Goal: Task Accomplishment & Management: Complete application form

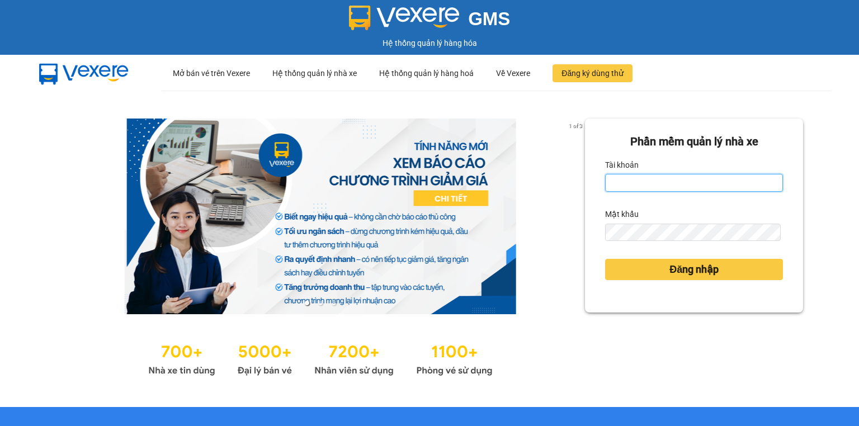
click at [616, 183] on input "Tài khoản" at bounding box center [694, 183] width 178 height 18
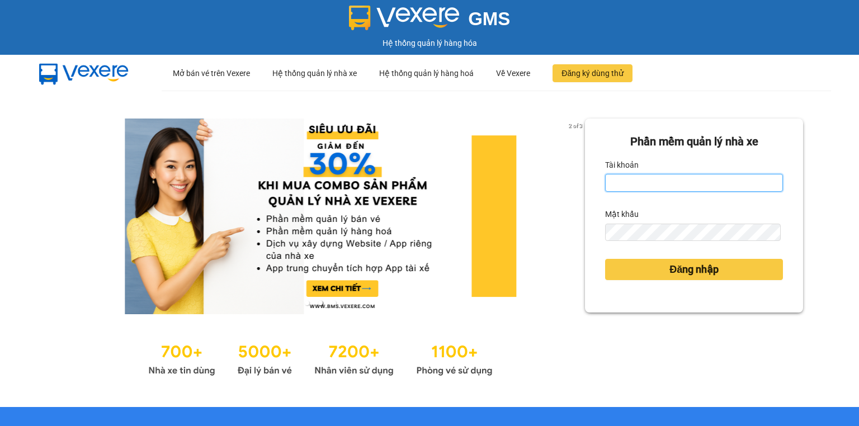
type input "vi.nhuquynh"
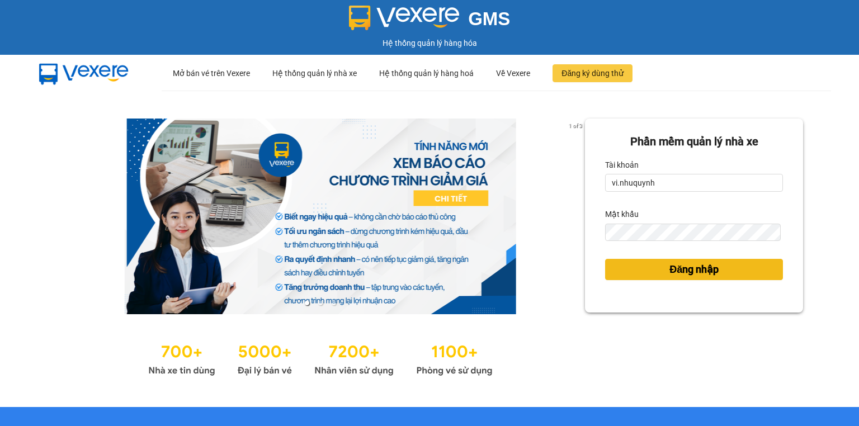
click at [678, 270] on span "Đăng nhập" at bounding box center [693, 270] width 49 height 16
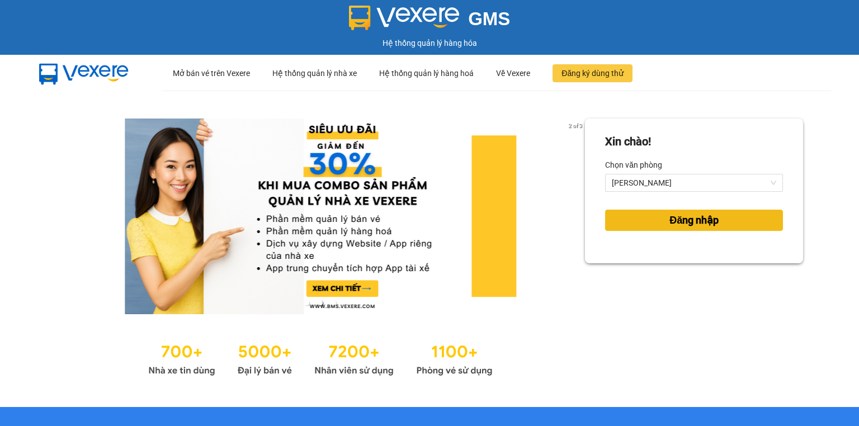
click at [681, 223] on span "Đăng nhập" at bounding box center [693, 221] width 49 height 16
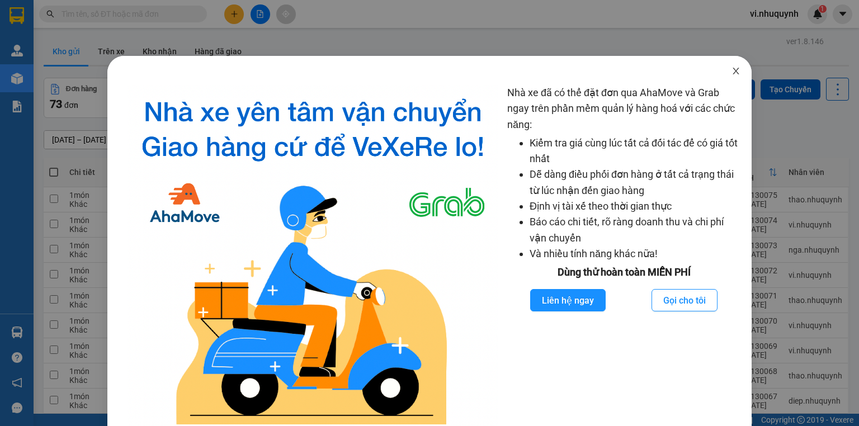
click at [733, 73] on icon "close" at bounding box center [735, 71] width 9 height 9
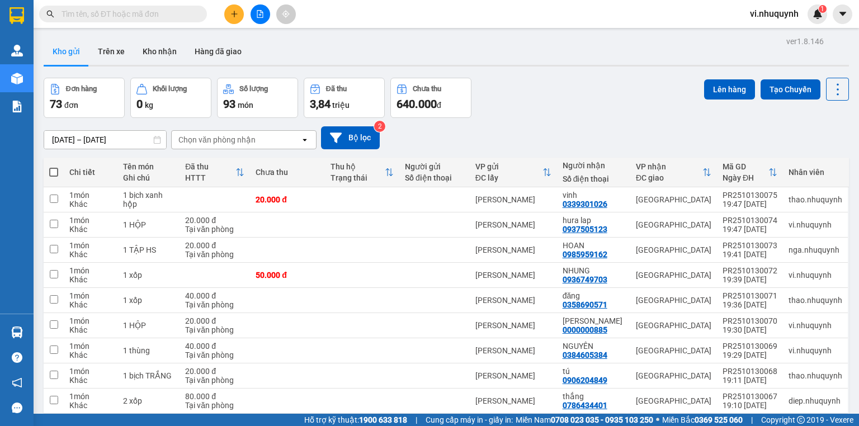
click at [237, 13] on icon "plus" at bounding box center [234, 14] width 8 height 8
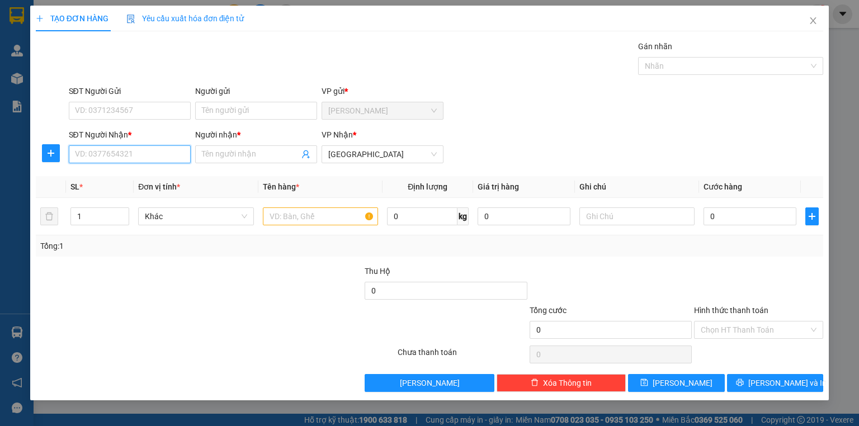
click at [118, 156] on input "SĐT Người Nhận *" at bounding box center [130, 154] width 122 height 18
type input "0000000924"
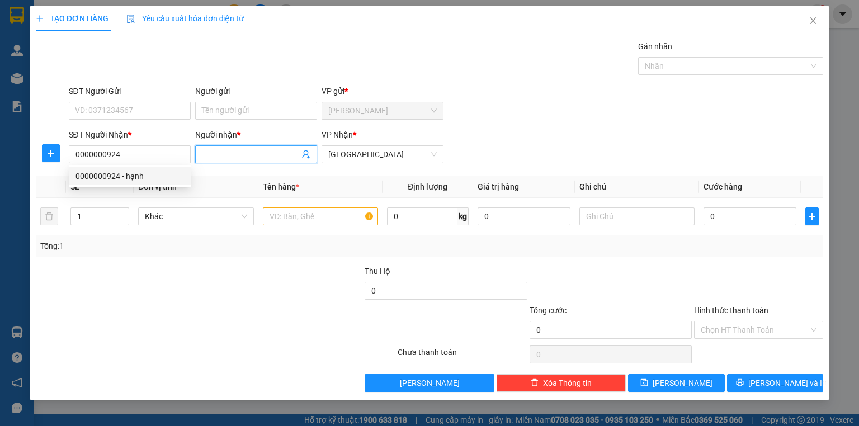
click at [224, 151] on input "Người nhận *" at bounding box center [250, 154] width 97 height 12
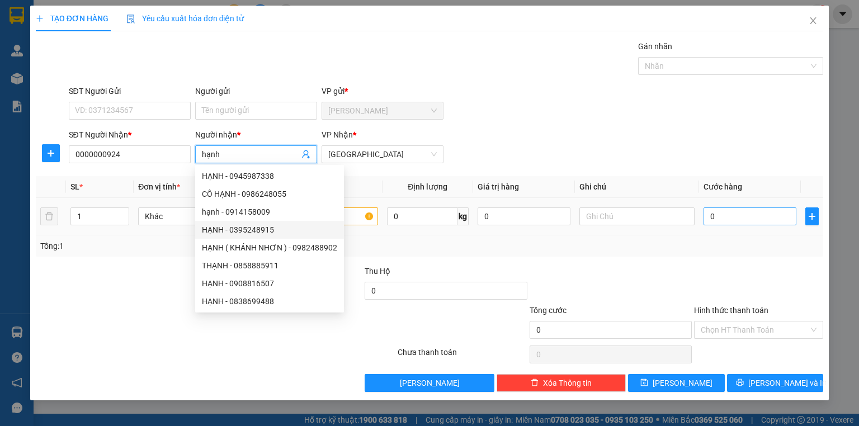
type input "hạnh"
click at [731, 219] on input "0" at bounding box center [750, 216] width 93 height 18
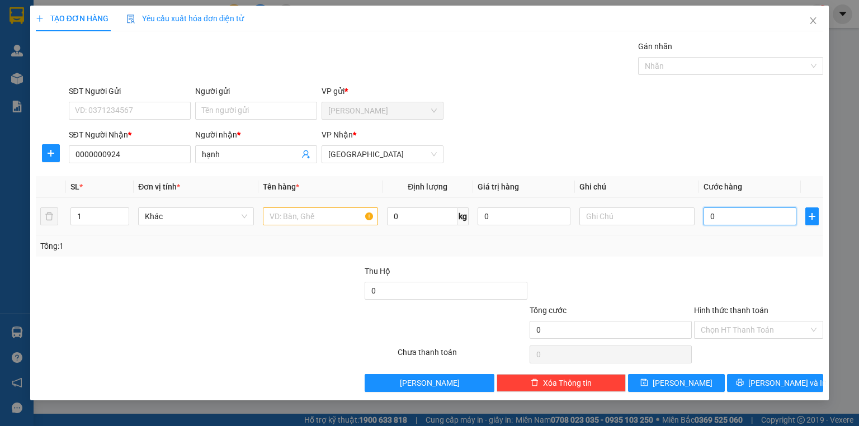
type input "4"
type input "40"
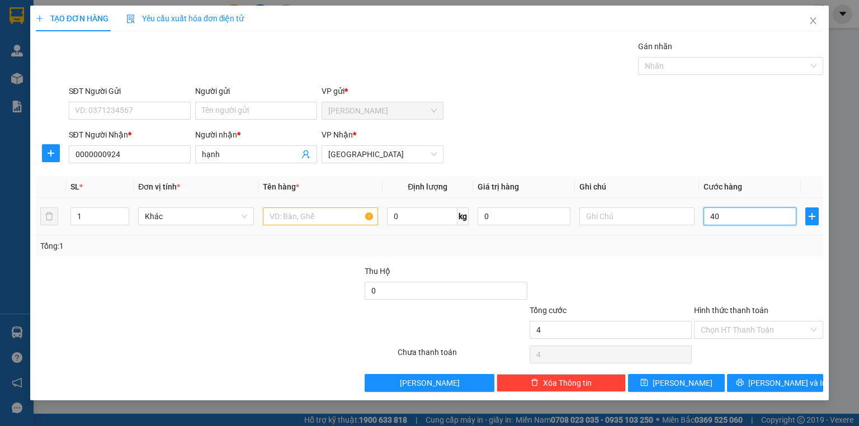
type input "40"
type input "400"
type input "4.000"
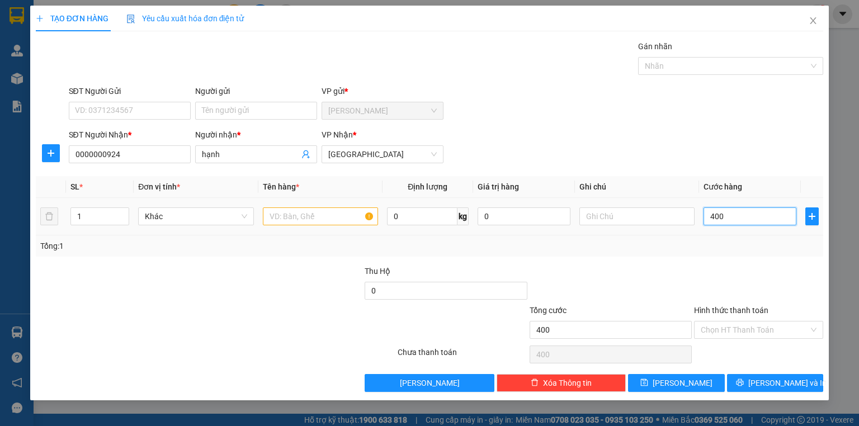
type input "4.000"
type input "40.000"
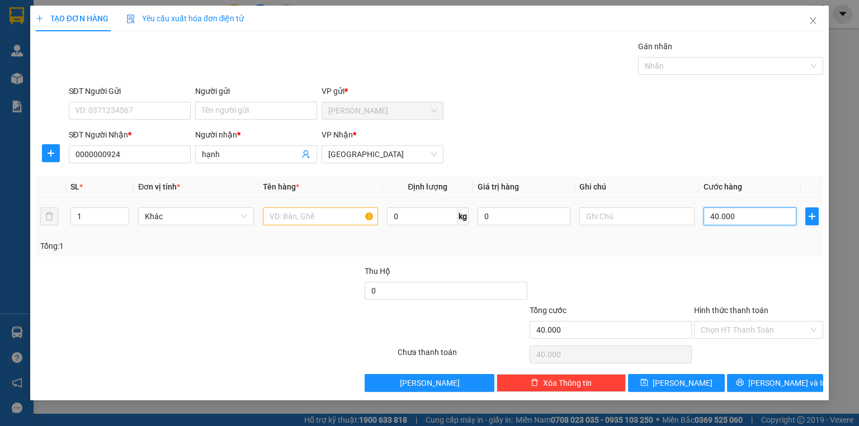
type input "40.000"
click at [324, 217] on input "text" at bounding box center [320, 216] width 115 height 18
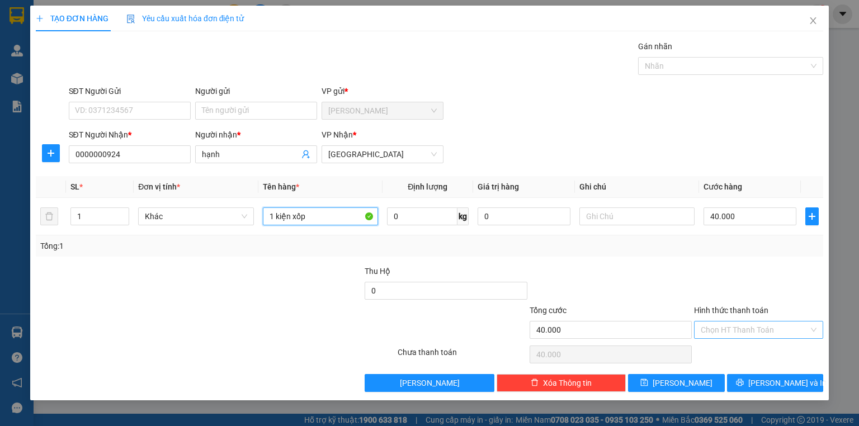
type input "1 kiện xốp"
click at [733, 326] on input "Hình thức thanh toán" at bounding box center [755, 330] width 108 height 17
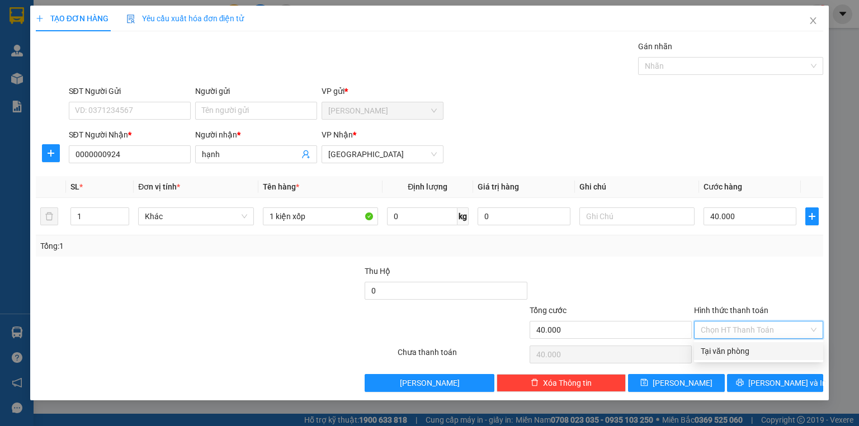
click at [731, 352] on div "Tại văn phòng" at bounding box center [759, 351] width 116 height 12
type input "0"
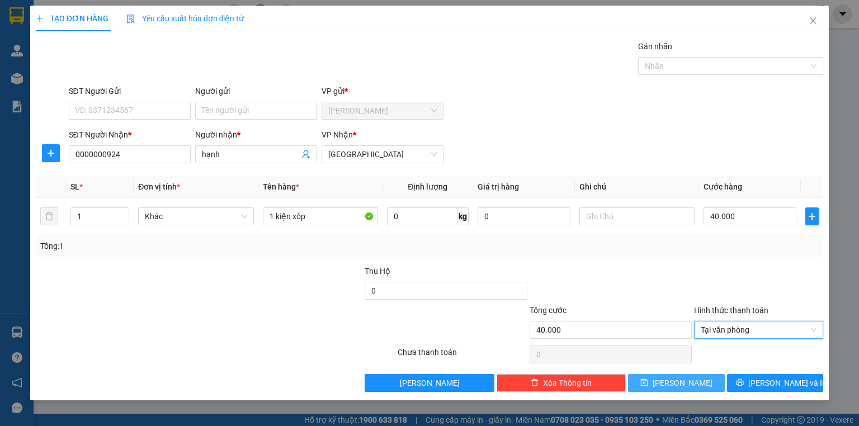
click at [698, 384] on button "Lưu" at bounding box center [676, 383] width 97 height 18
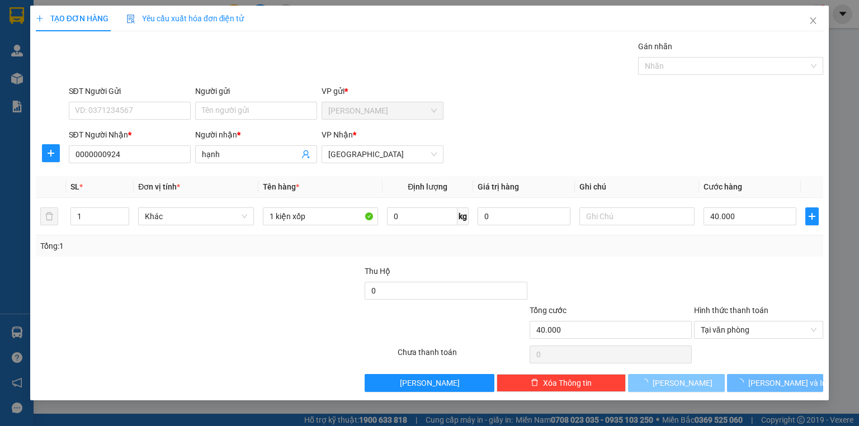
type input "0"
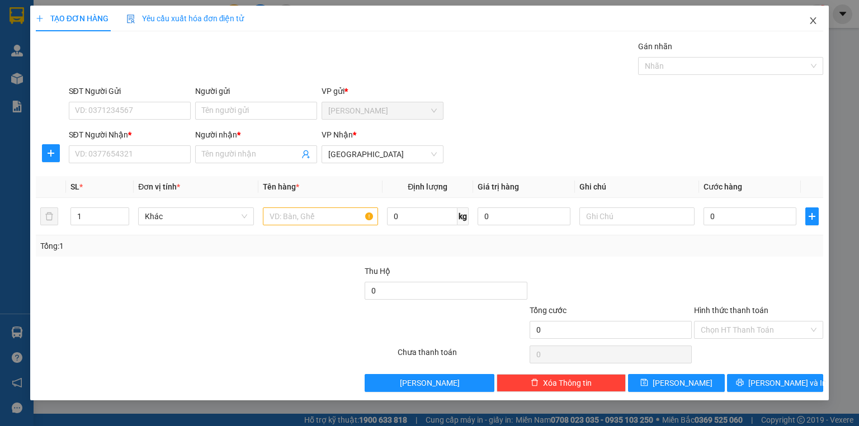
click at [815, 23] on icon "close" at bounding box center [813, 20] width 6 height 7
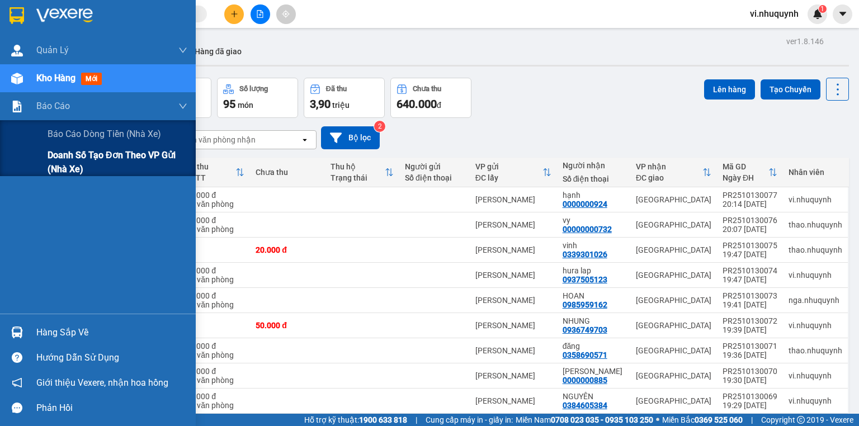
click at [61, 157] on span "Doanh số tạo đơn theo VP gửi (nhà xe)" at bounding box center [118, 162] width 140 height 28
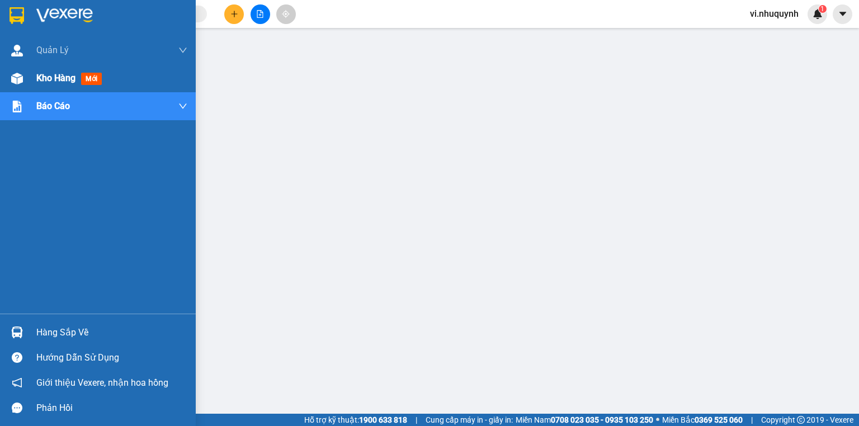
click at [51, 79] on span "Kho hàng" at bounding box center [55, 78] width 39 height 11
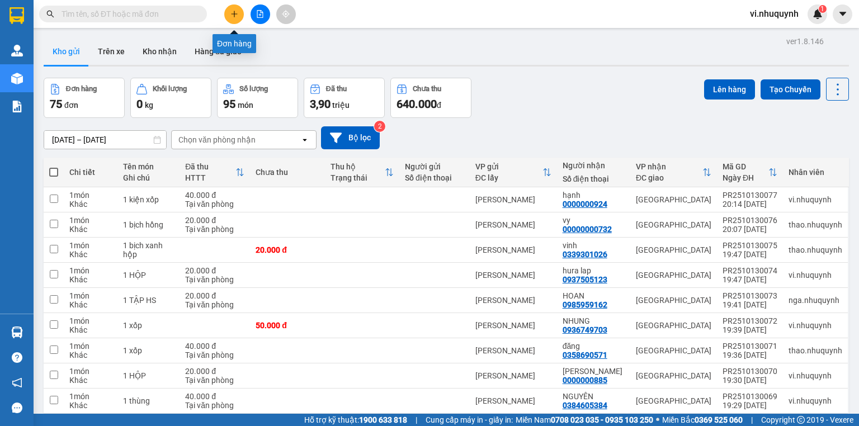
click at [235, 18] on button at bounding box center [234, 14] width 20 height 20
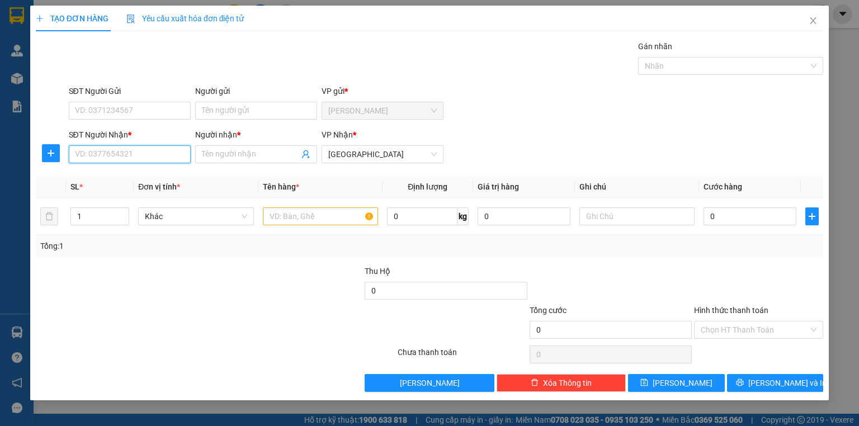
click at [115, 152] on input "SĐT Người Nhận *" at bounding box center [130, 154] width 122 height 18
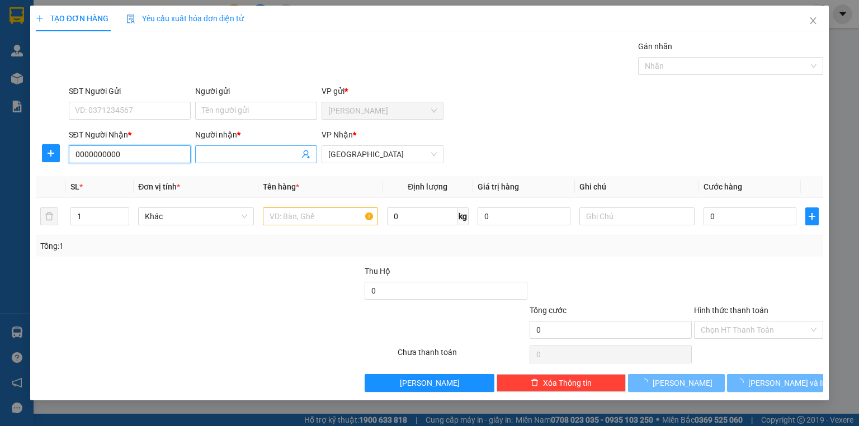
type input "0000000000"
click at [228, 154] on input "Người nhận *" at bounding box center [250, 154] width 97 height 12
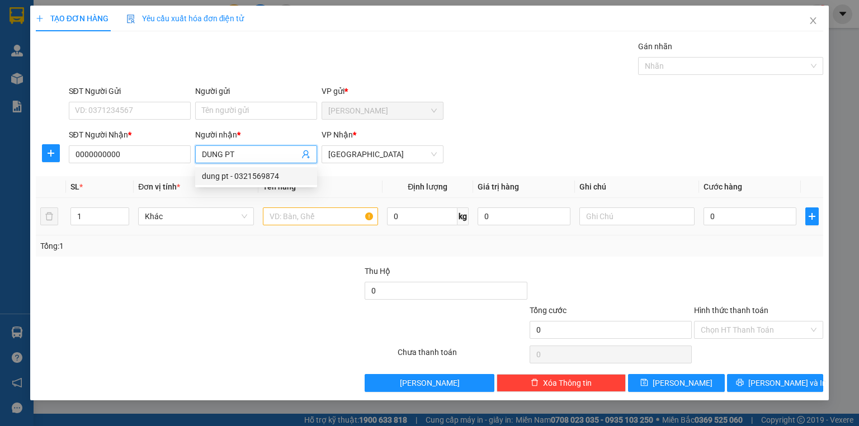
type input "DUNG PT"
click at [293, 217] on input "text" at bounding box center [320, 216] width 115 height 18
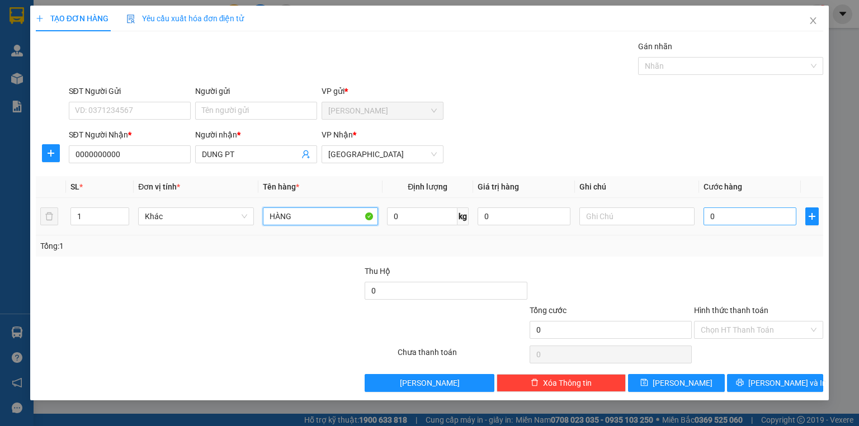
type input "HÀNG"
click at [716, 220] on input "0" at bounding box center [750, 216] width 93 height 18
type input "7"
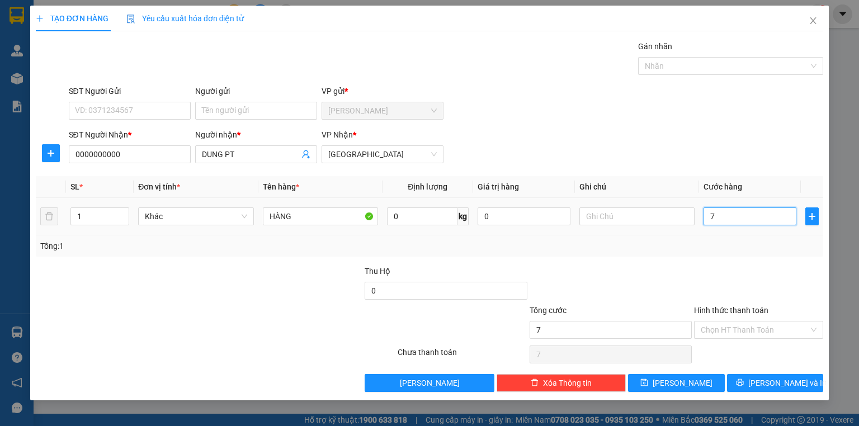
type input "70"
type input "700"
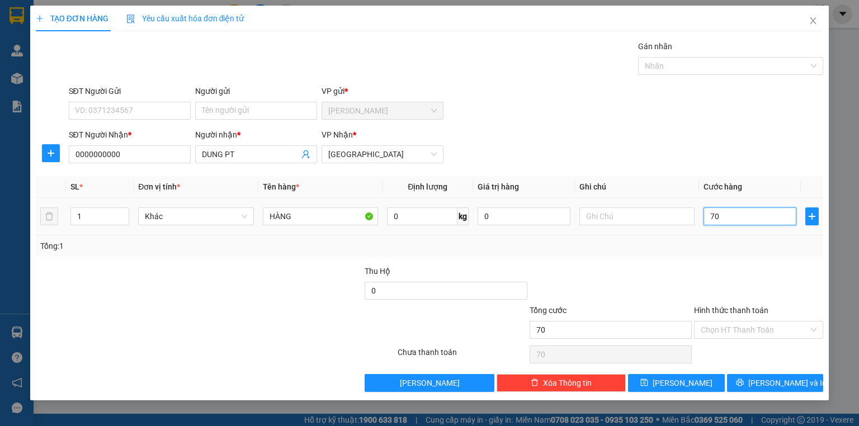
type input "700"
type input "7.000"
type input "70.000"
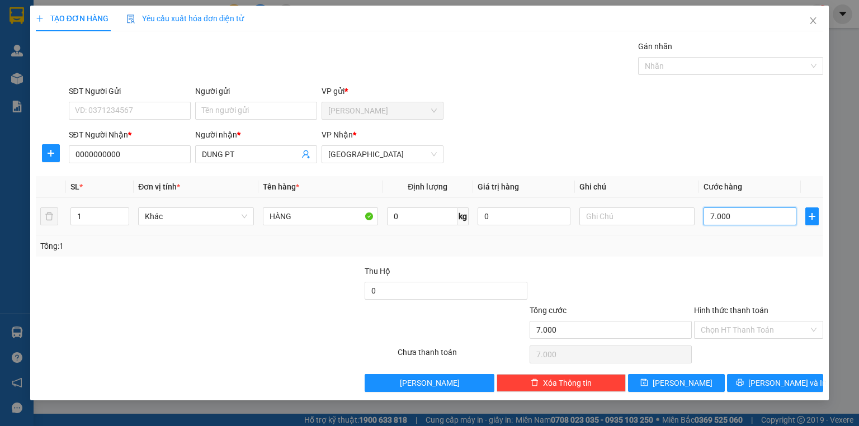
type input "70.000"
click at [723, 326] on input "Hình thức thanh toán" at bounding box center [755, 330] width 108 height 17
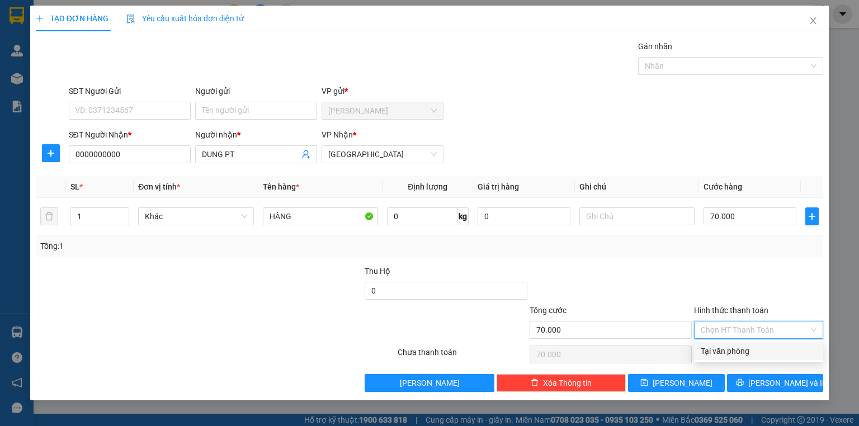
click at [724, 353] on div "Tại văn phòng" at bounding box center [759, 351] width 116 height 12
type input "0"
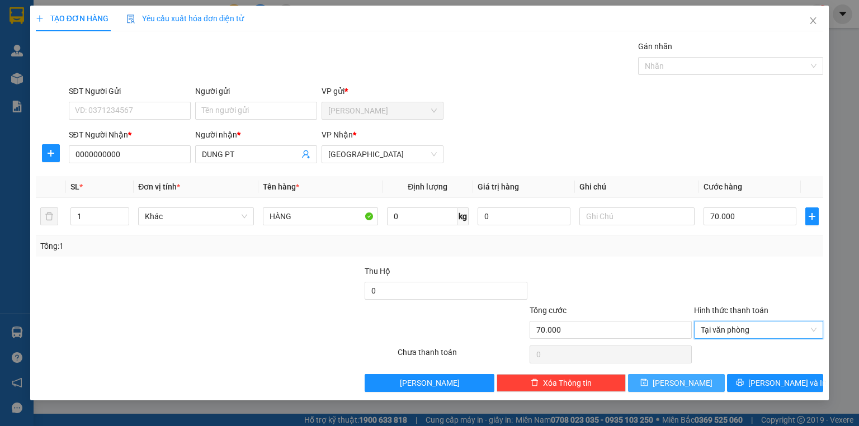
click at [701, 385] on button "Lưu" at bounding box center [676, 383] width 97 height 18
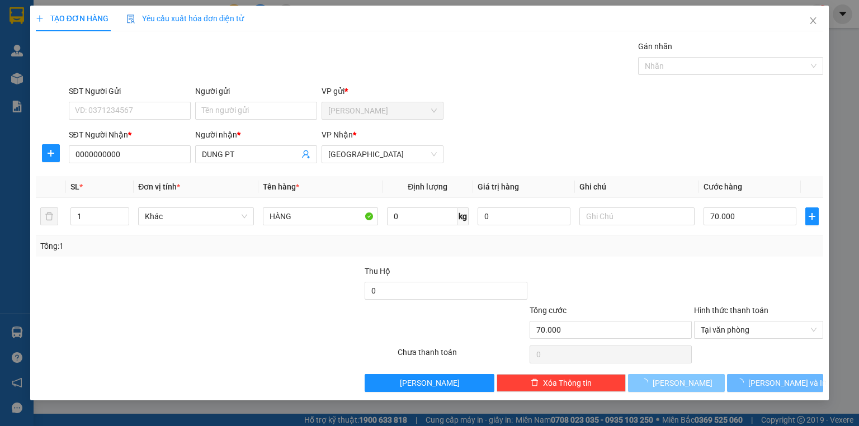
type input "0"
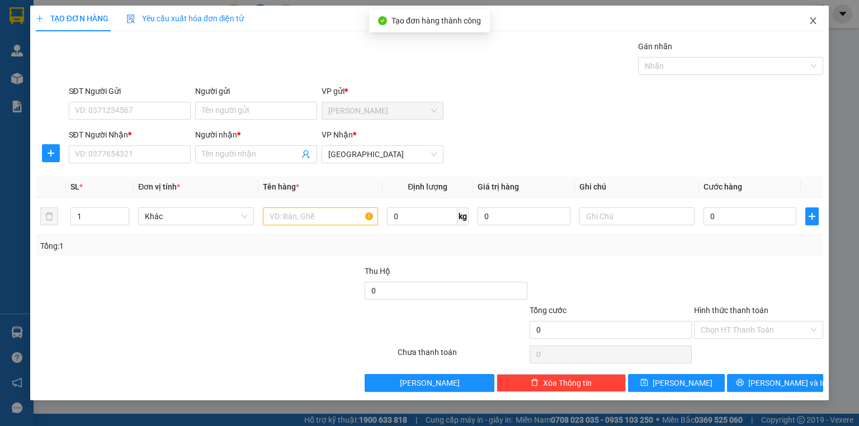
click at [814, 22] on icon "close" at bounding box center [813, 20] width 9 height 9
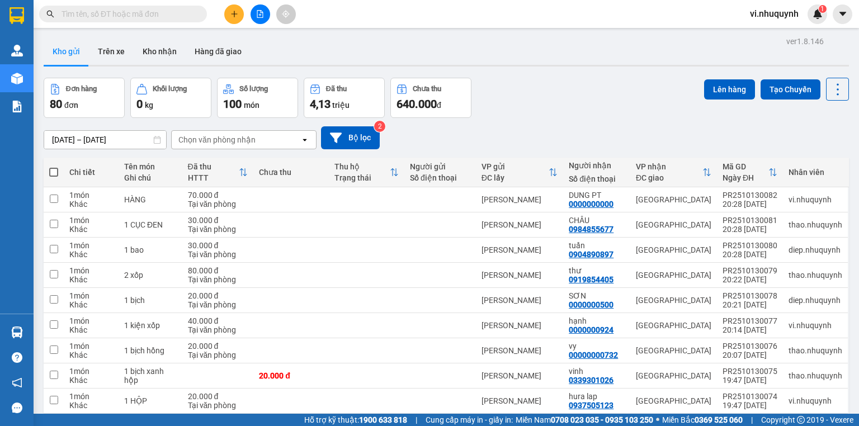
click at [235, 17] on icon "plus" at bounding box center [234, 14] width 8 height 8
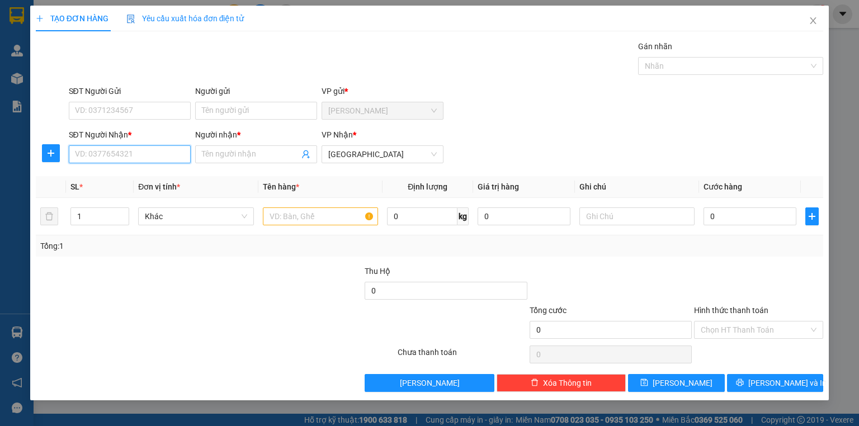
click at [88, 157] on input "SĐT Người Nhận *" at bounding box center [130, 154] width 122 height 18
click at [246, 153] on input "Người nhận *" at bounding box center [250, 154] width 97 height 12
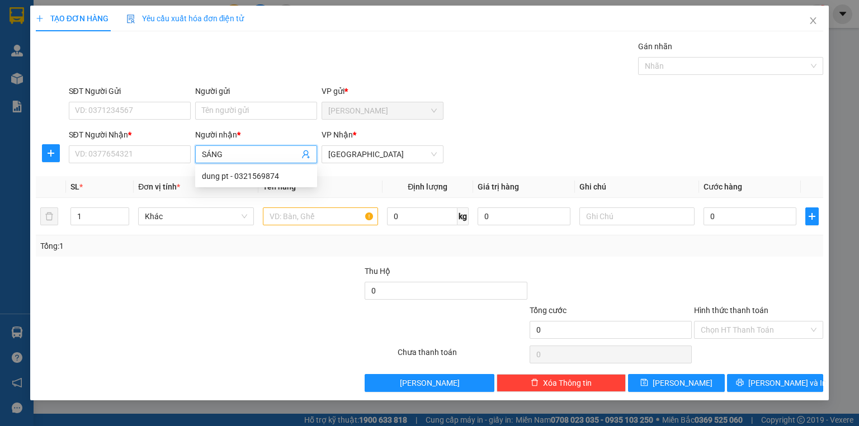
type input "SÁNG"
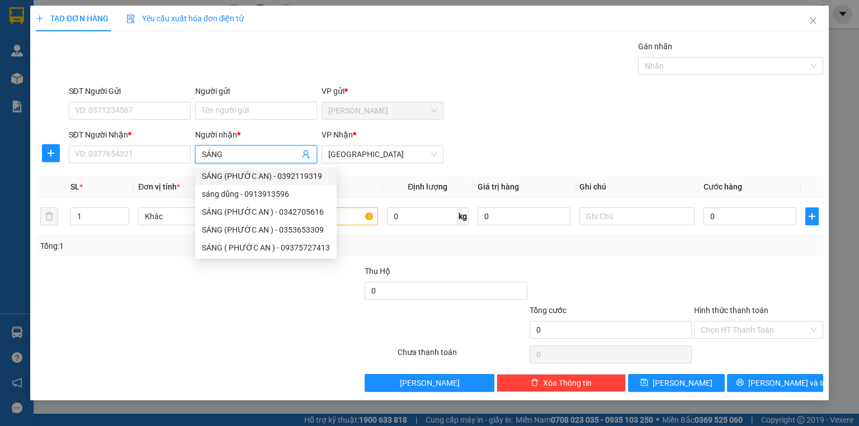
click at [244, 178] on div "SÁNG (PHƯỚC AN) - 0392119319" at bounding box center [266, 176] width 128 height 12
type input "0392119319"
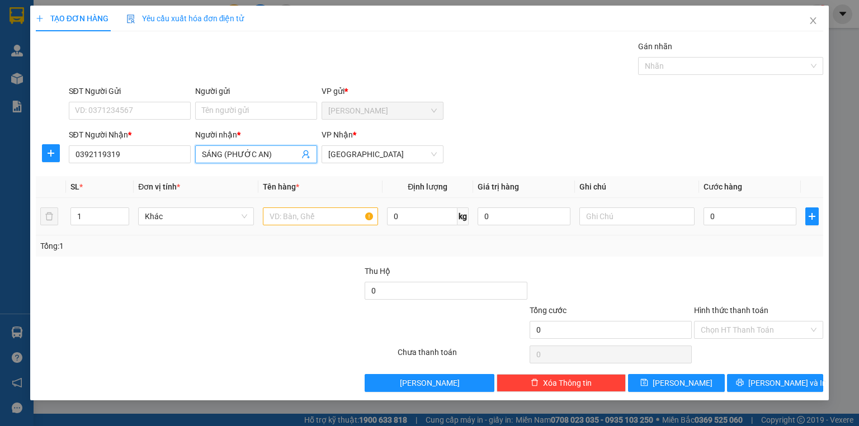
type input "SÁNG (PHƯỚC AN)"
click at [320, 214] on input "text" at bounding box center [320, 216] width 115 height 18
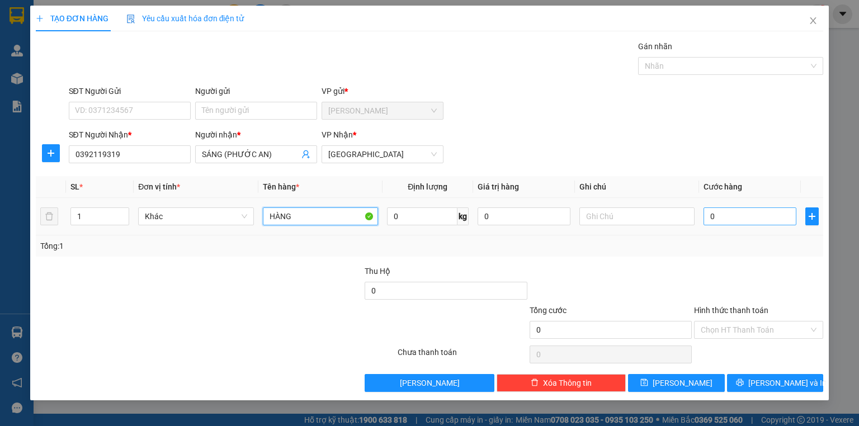
type input "HÀNG"
click at [768, 218] on input "0" at bounding box center [750, 216] width 93 height 18
type input "4"
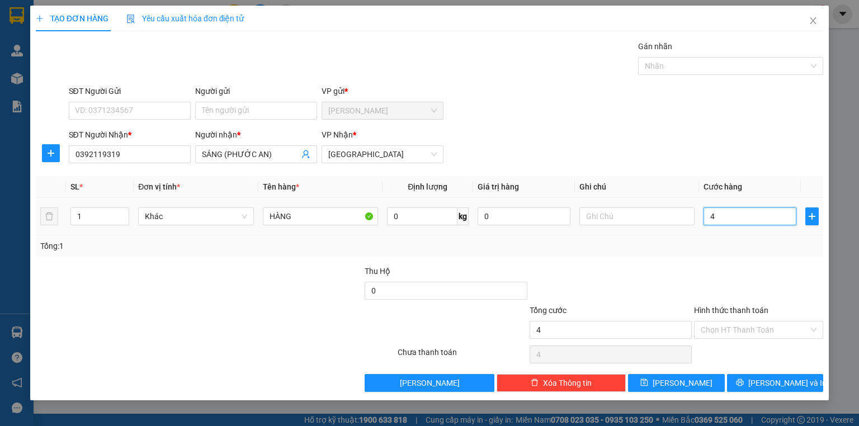
type input "40"
type input "400"
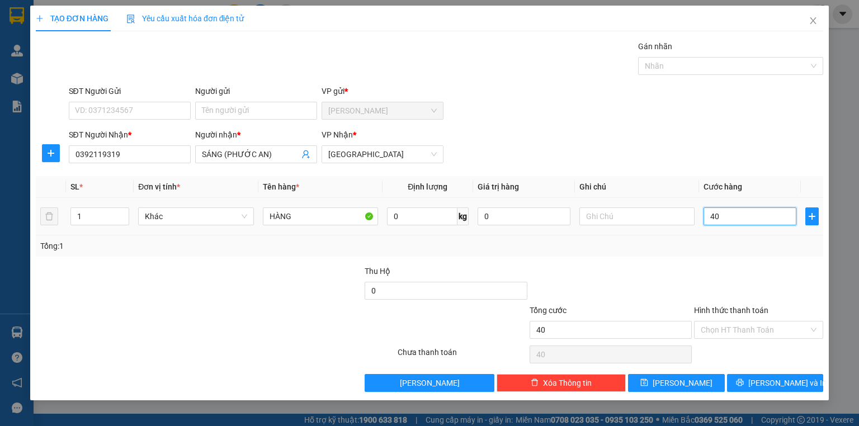
type input "400"
type input "4.000"
type input "40.000"
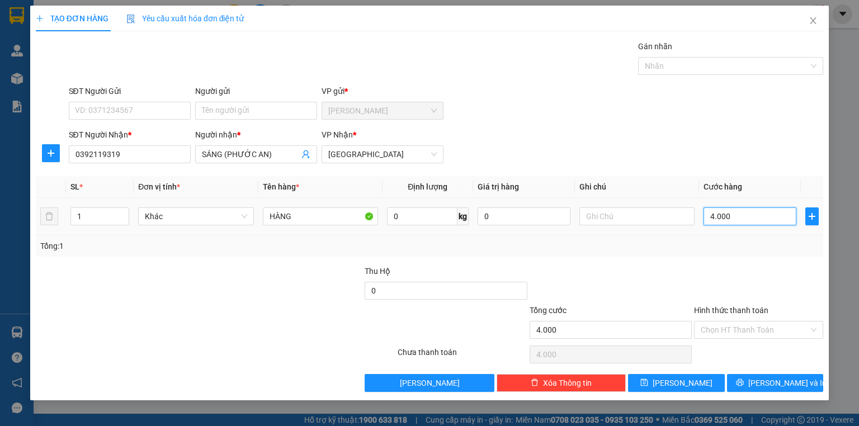
type input "40.000"
click at [724, 331] on input "Hình thức thanh toán" at bounding box center [755, 330] width 108 height 17
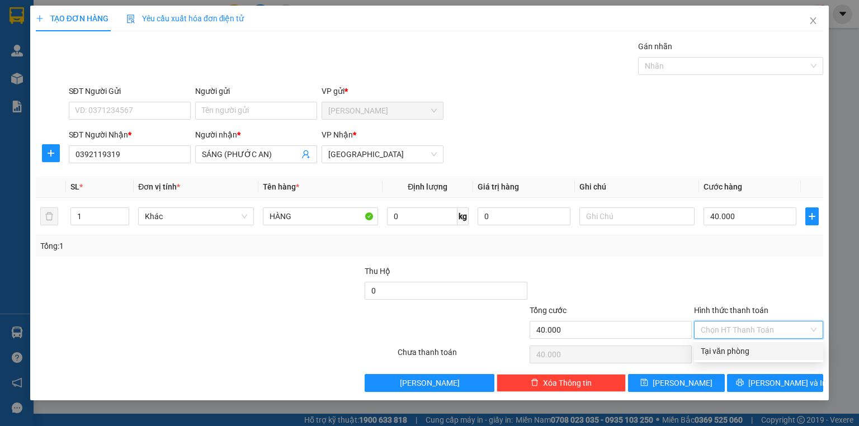
click at [721, 354] on div "Tại văn phòng" at bounding box center [759, 351] width 116 height 12
type input "0"
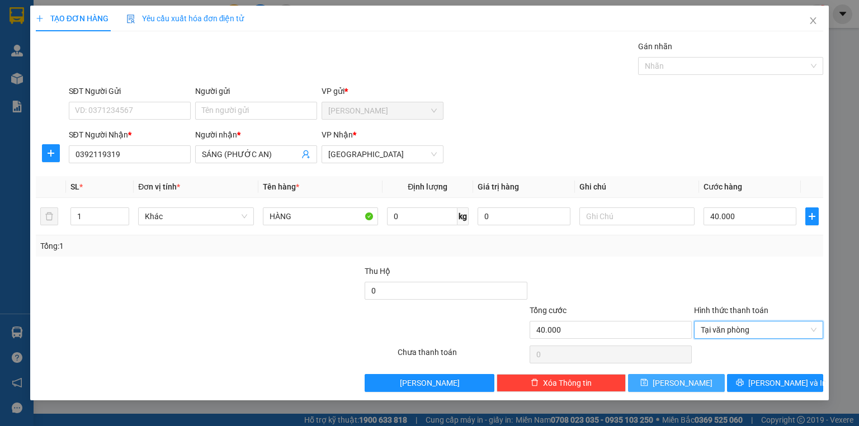
click at [692, 381] on button "Lưu" at bounding box center [676, 383] width 97 height 18
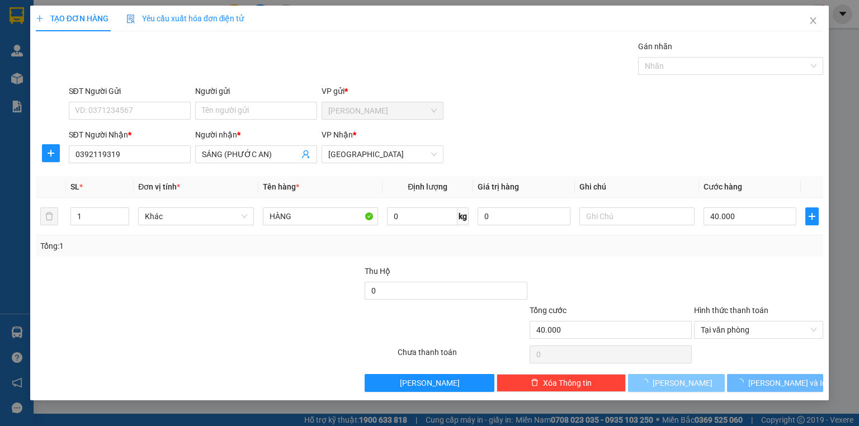
type input "0"
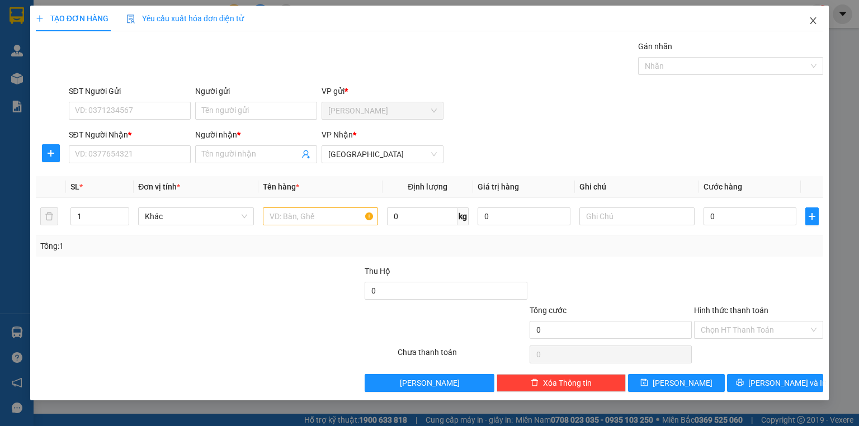
click at [812, 22] on icon "close" at bounding box center [813, 20] width 6 height 7
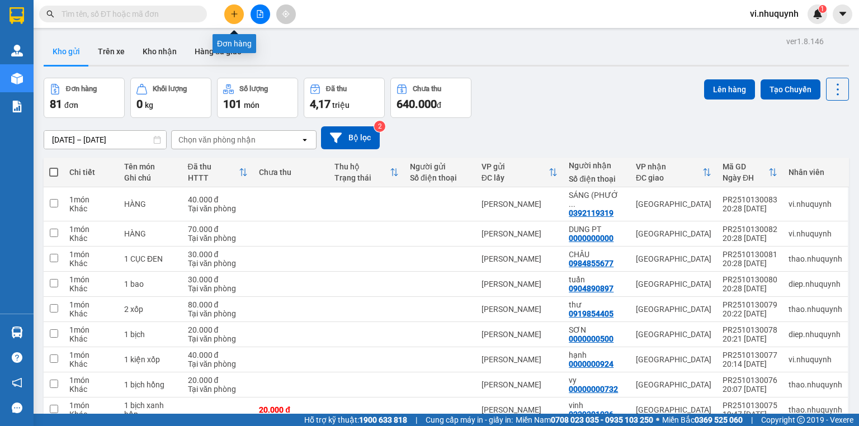
click at [228, 12] on button at bounding box center [234, 14] width 20 height 20
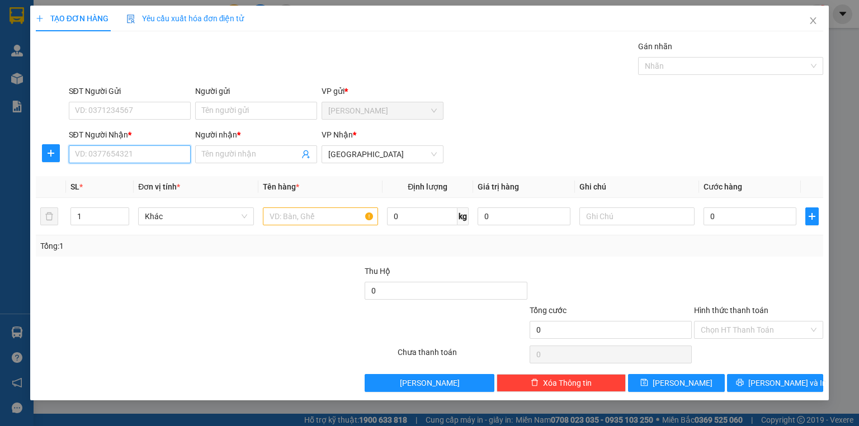
click at [102, 152] on input "SĐT Người Nhận *" at bounding box center [130, 154] width 122 height 18
type input "0000000000"
click at [240, 152] on input "Người nhận *" at bounding box center [250, 154] width 97 height 12
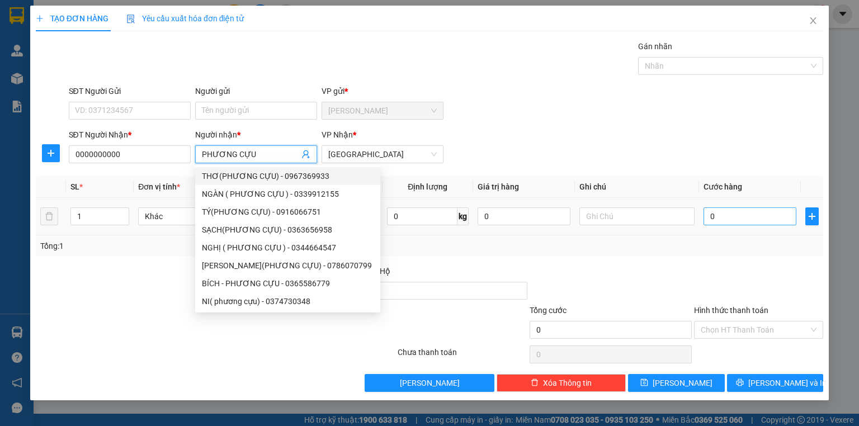
type input "PHƯƠNG CỰU"
click at [720, 218] on input "0" at bounding box center [750, 216] width 93 height 18
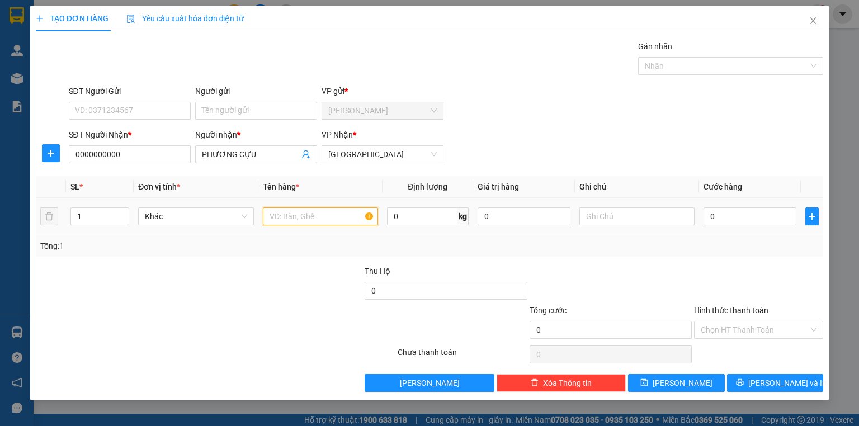
click at [313, 213] on input "text" at bounding box center [320, 216] width 115 height 18
type input "XE MÁY"
click at [734, 219] on input "0" at bounding box center [750, 216] width 93 height 18
type input "2"
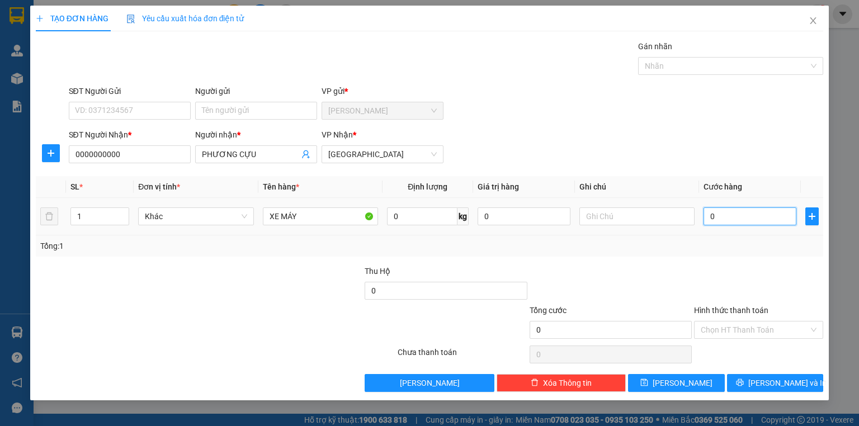
type input "2"
type input "24"
type input "240"
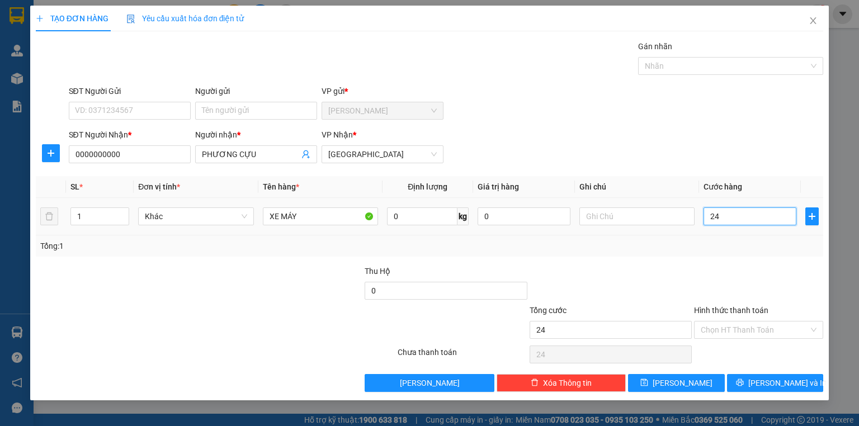
type input "240"
type input "2.400"
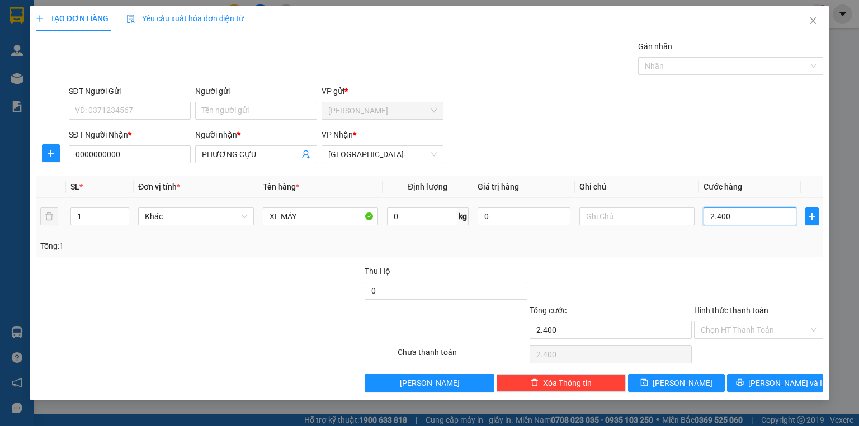
type input "24.000"
type input "240.000"
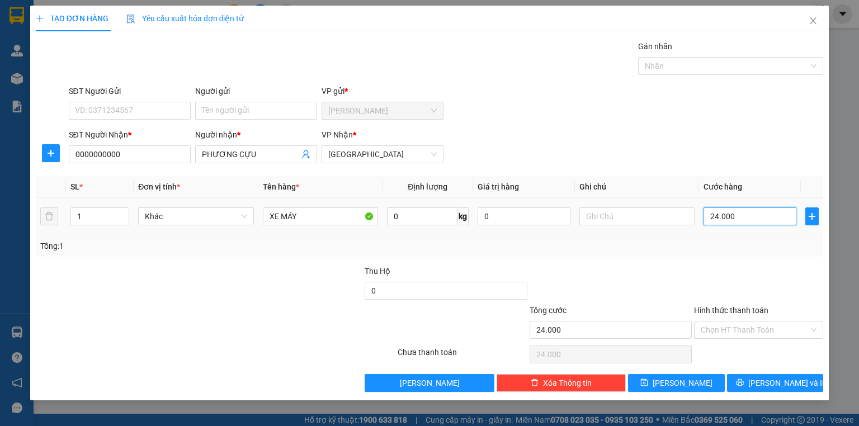
type input "240.000"
click at [723, 331] on input "Hình thức thanh toán" at bounding box center [755, 330] width 108 height 17
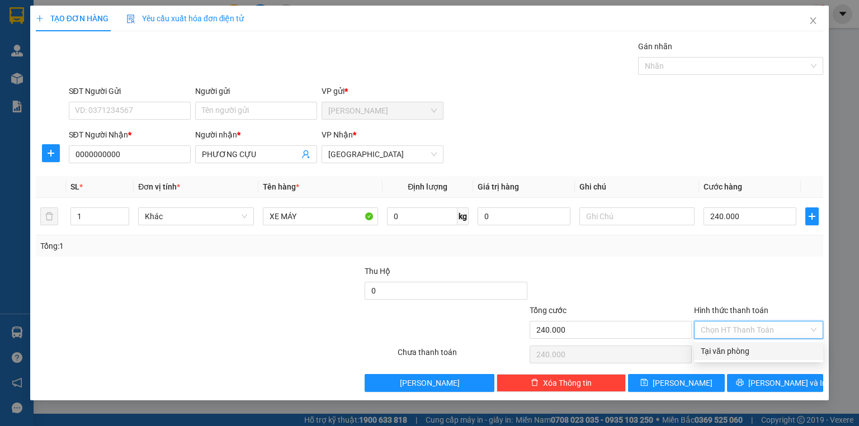
click at [715, 357] on div "Tại văn phòng" at bounding box center [759, 351] width 116 height 12
type input "0"
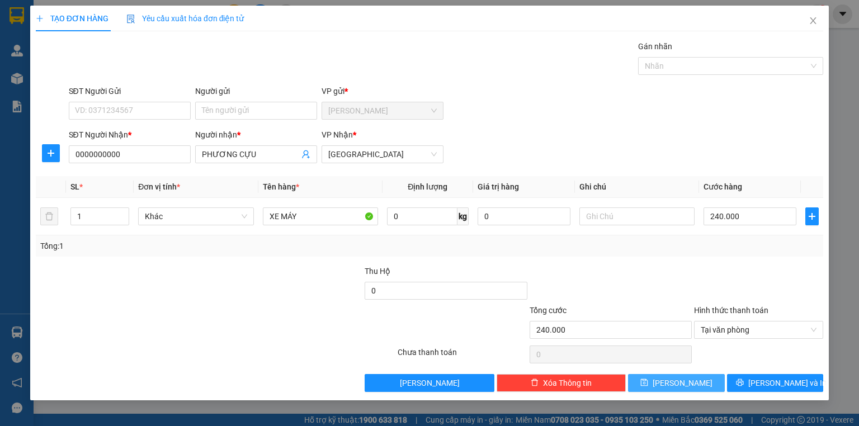
click at [705, 385] on button "Lưu" at bounding box center [676, 383] width 97 height 18
type input "0"
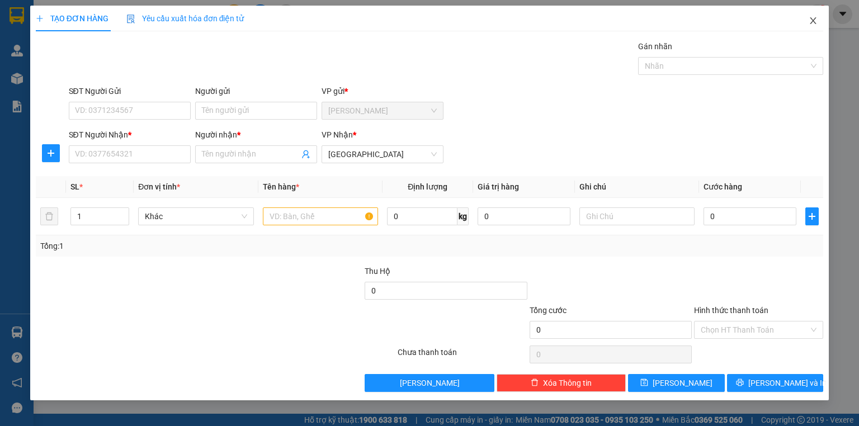
drag, startPoint x: 812, startPoint y: 21, endPoint x: 268, endPoint y: 1, distance: 544.5
click at [812, 21] on icon "close" at bounding box center [813, 20] width 9 height 9
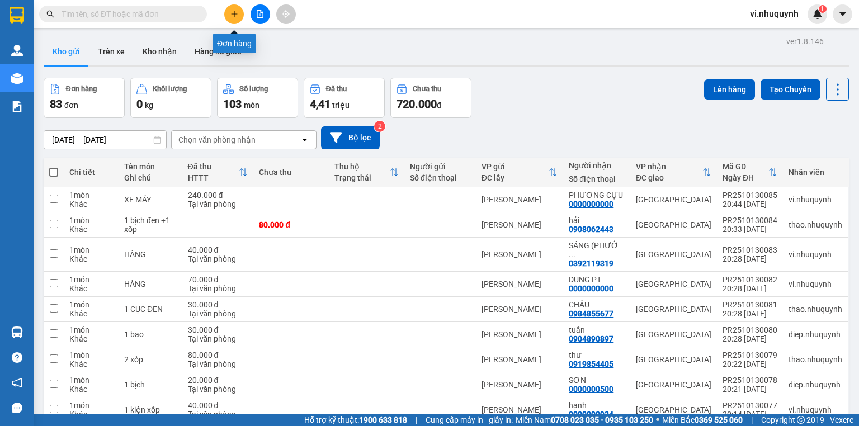
click at [232, 11] on icon "plus" at bounding box center [234, 14] width 8 height 8
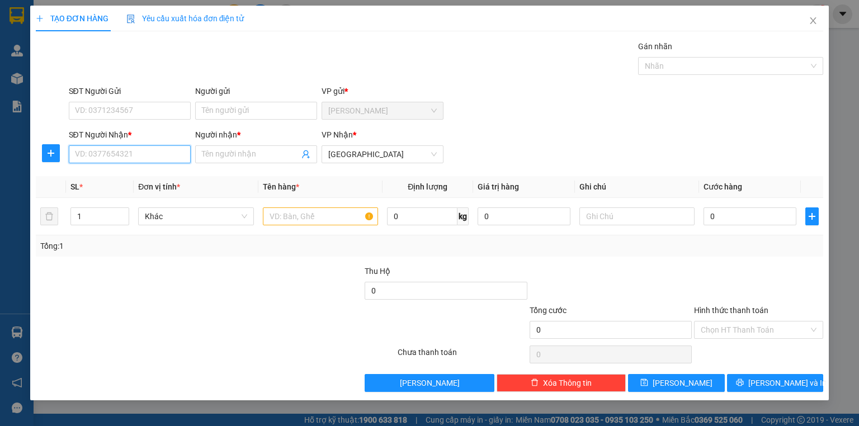
click at [135, 155] on input "SĐT Người Nhận *" at bounding box center [130, 154] width 122 height 18
click at [218, 157] on input "Người nhận *" at bounding box center [250, 154] width 97 height 12
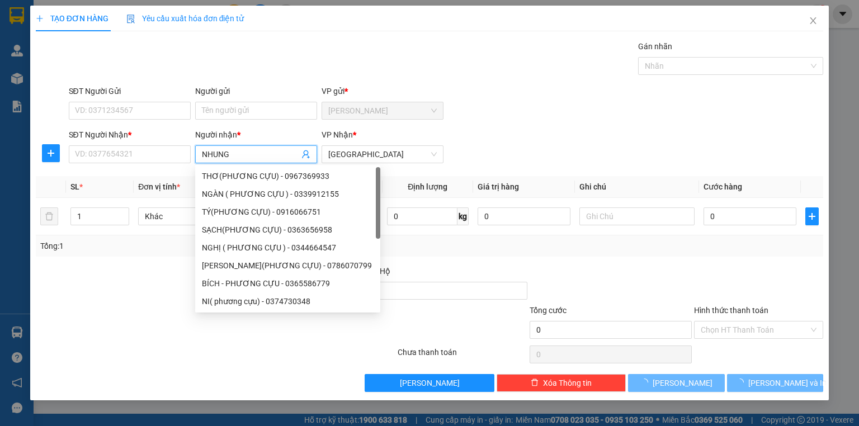
type input "NHUNG"
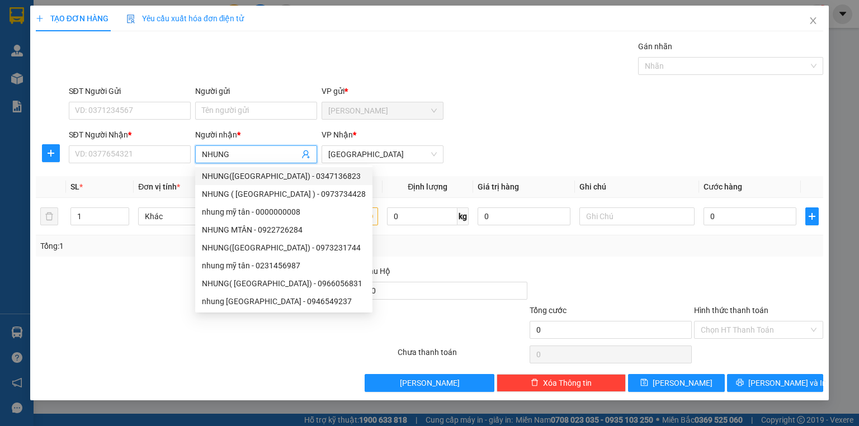
click at [225, 179] on div "NHUNG(MỸ TÂN) - 0347136823" at bounding box center [284, 176] width 164 height 12
type input "0347136823"
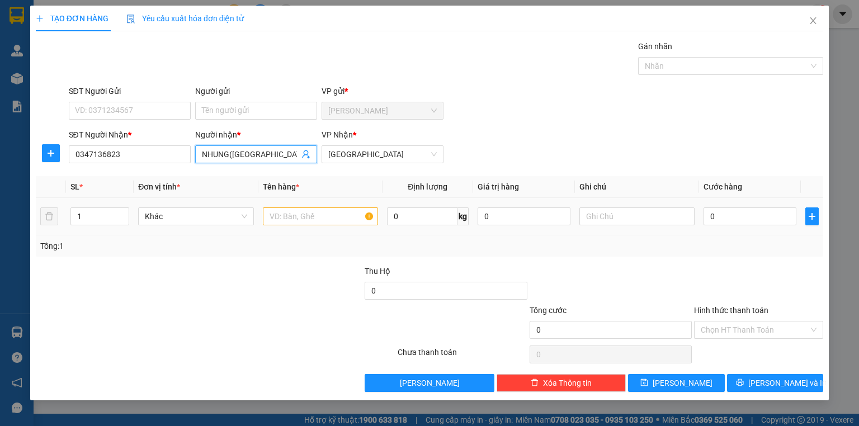
type input "NHUNG(MỸ TÂN)"
click at [298, 216] on input "text" at bounding box center [320, 216] width 115 height 18
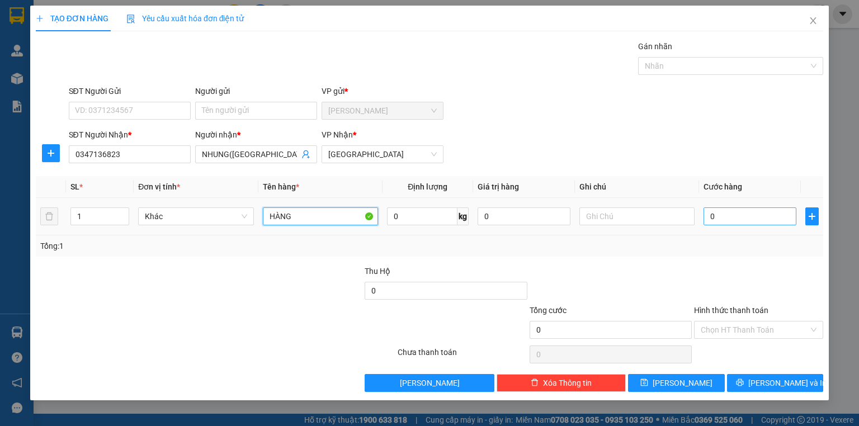
type input "HÀNG"
click at [723, 211] on input "0" at bounding box center [750, 216] width 93 height 18
type input "1"
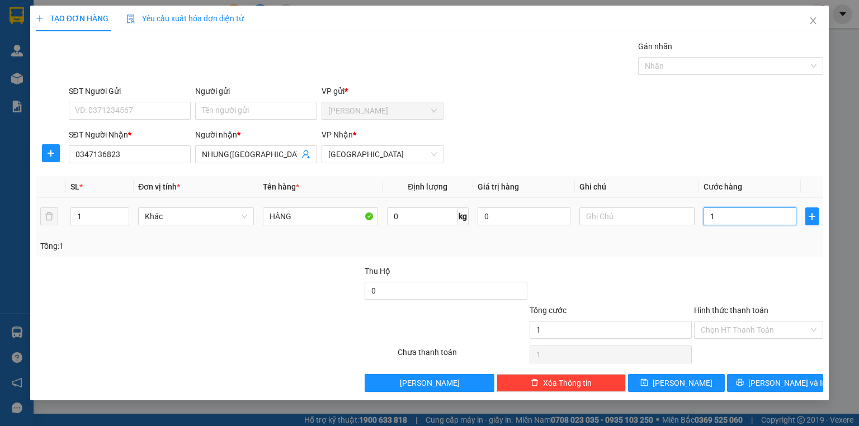
type input "10"
type input "100"
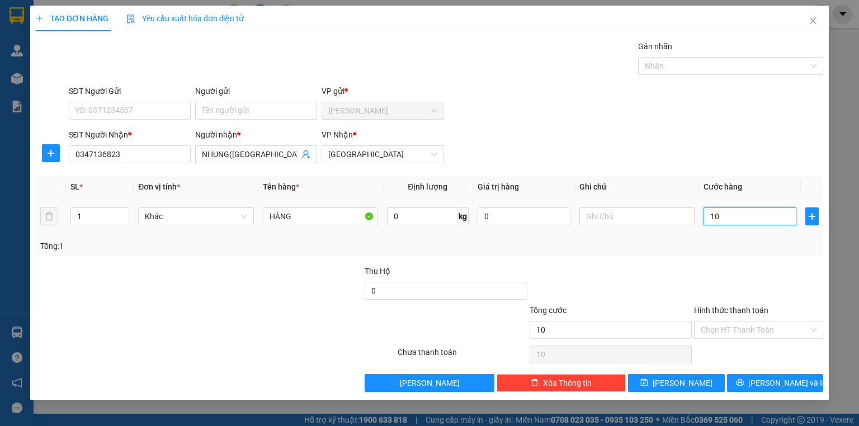
type input "100"
type input "1.000"
type input "10.000"
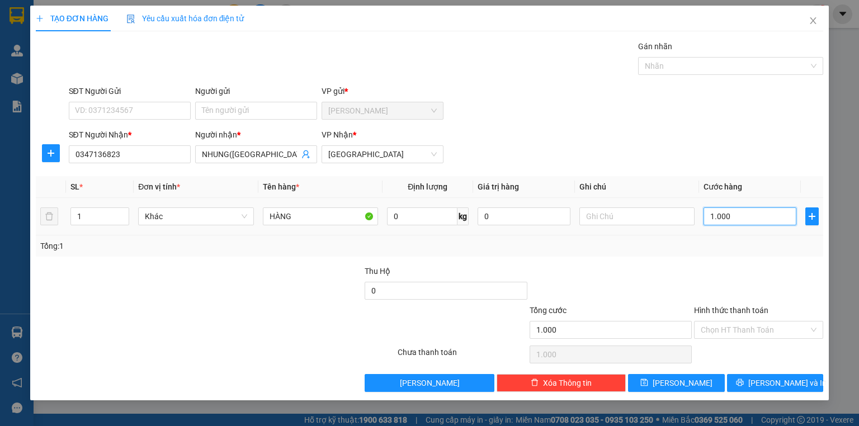
type input "10.000"
type input "100.000"
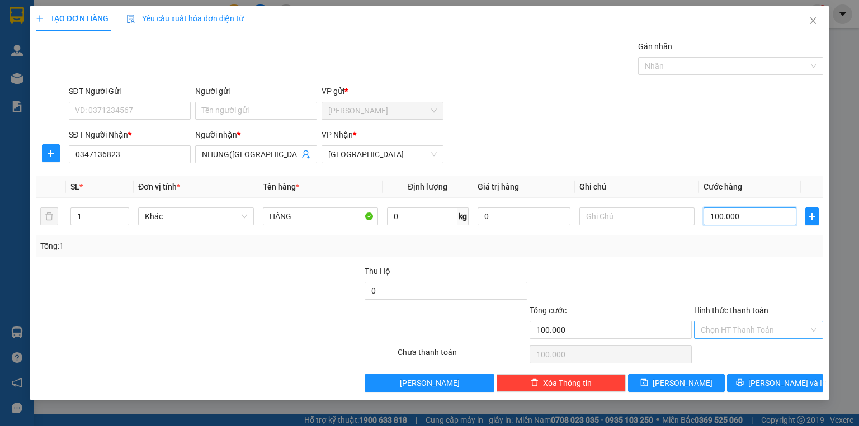
type input "100.000"
click at [737, 334] on input "Hình thức thanh toán" at bounding box center [755, 330] width 108 height 17
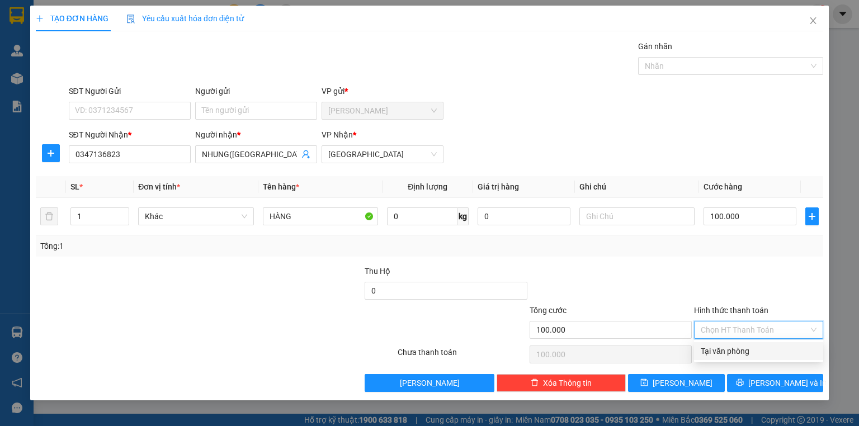
click at [742, 357] on div "Tại văn phòng" at bounding box center [758, 351] width 129 height 18
type input "0"
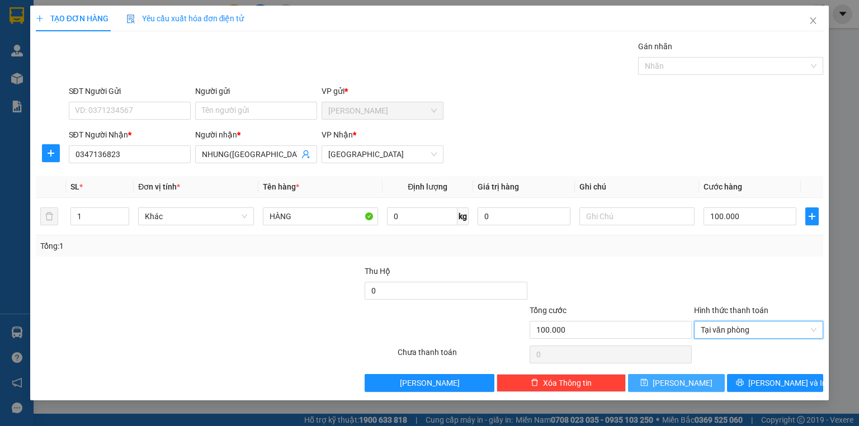
click at [704, 387] on button "Lưu" at bounding box center [676, 383] width 97 height 18
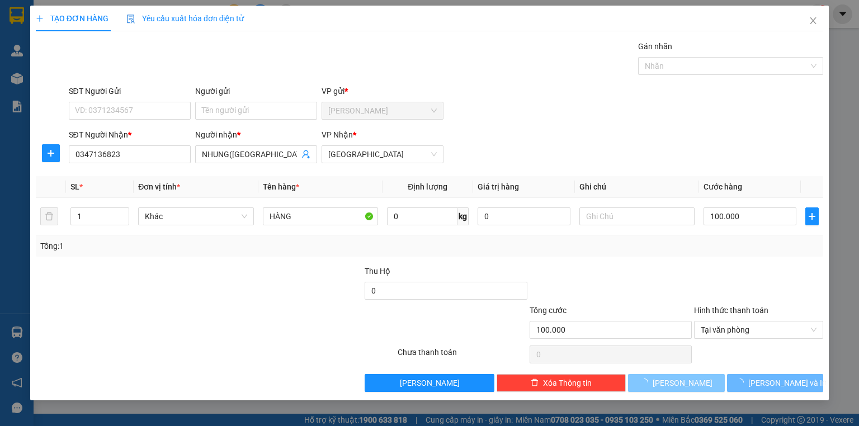
type input "0"
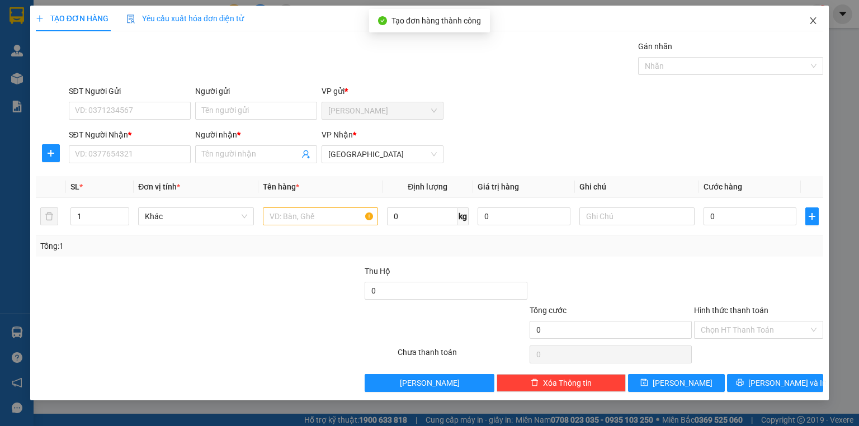
click at [813, 21] on icon "close" at bounding box center [813, 20] width 6 height 7
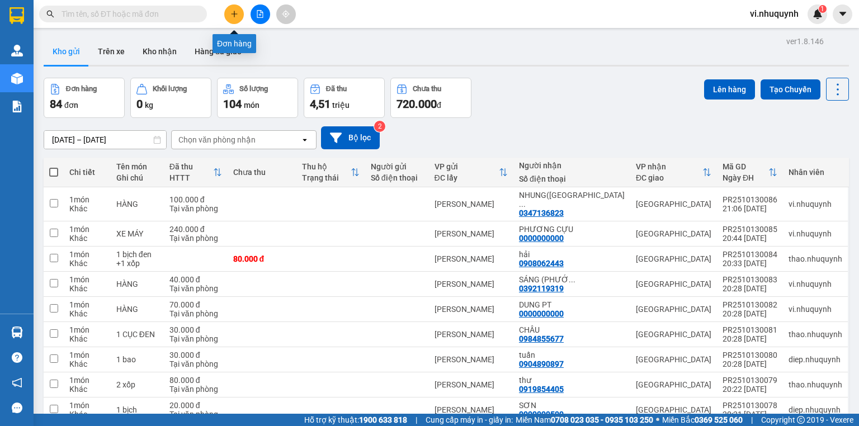
click at [233, 11] on icon "plus" at bounding box center [234, 14] width 8 height 8
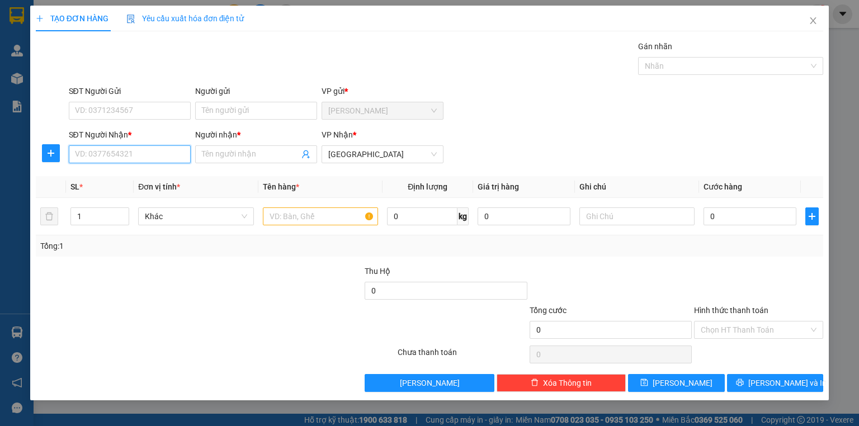
click at [123, 156] on input "SĐT Người Nhận *" at bounding box center [130, 154] width 122 height 18
click at [219, 150] on input "Người nhận *" at bounding box center [250, 154] width 97 height 12
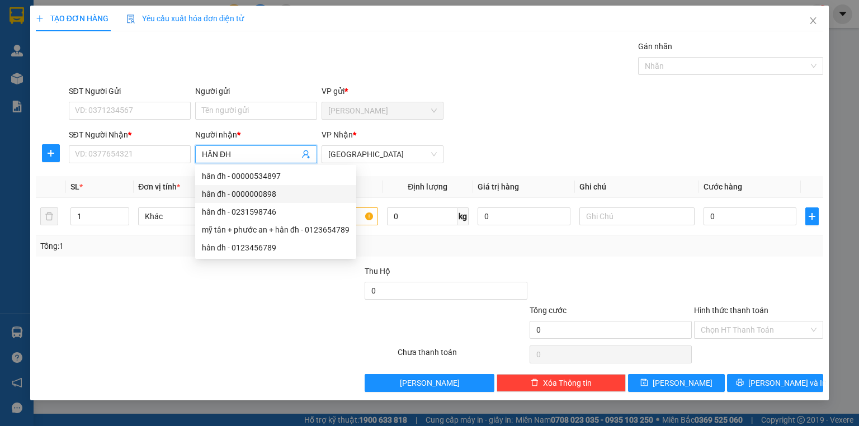
type input "HÂN ĐH"
click at [121, 292] on div at bounding box center [117, 284] width 164 height 39
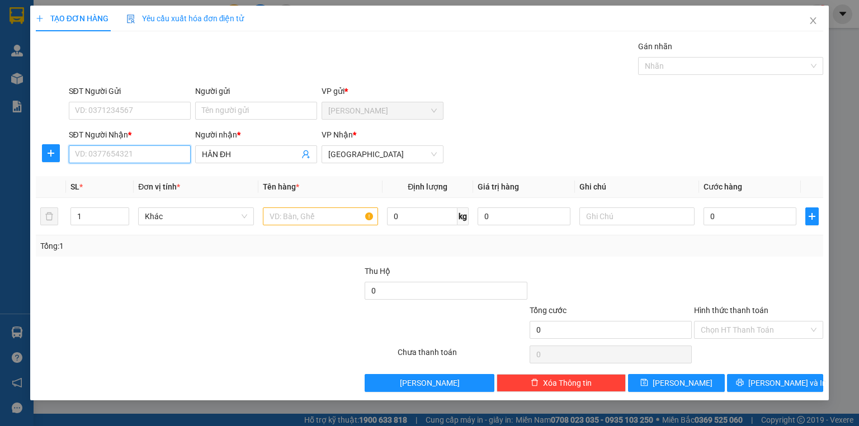
click at [114, 154] on input "SĐT Người Nhận *" at bounding box center [130, 154] width 122 height 18
type input "0000000000"
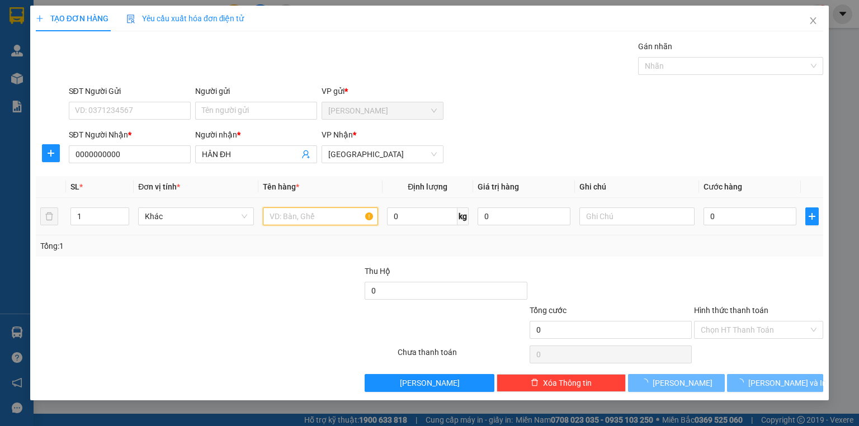
click at [303, 215] on input "text" at bounding box center [320, 216] width 115 height 18
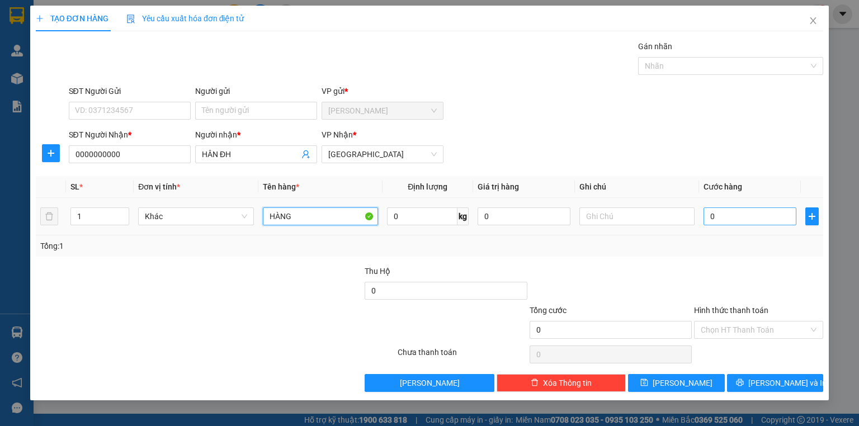
type input "HÀNG"
click at [735, 215] on input "0" at bounding box center [750, 216] width 93 height 18
type input "1"
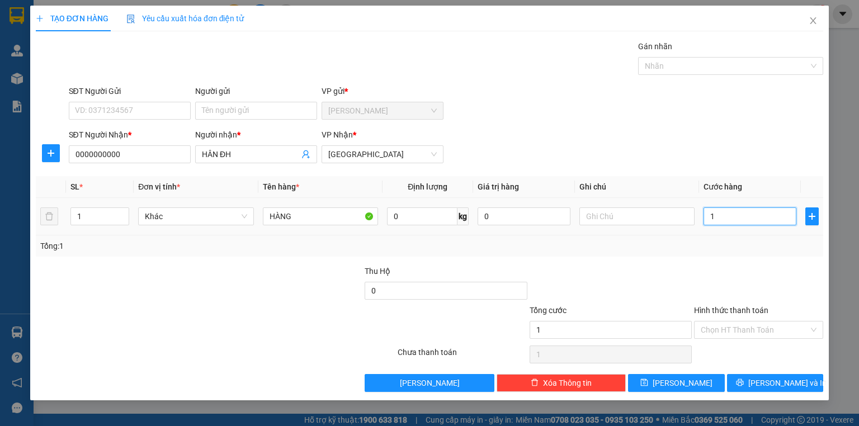
type input "14"
type input "140"
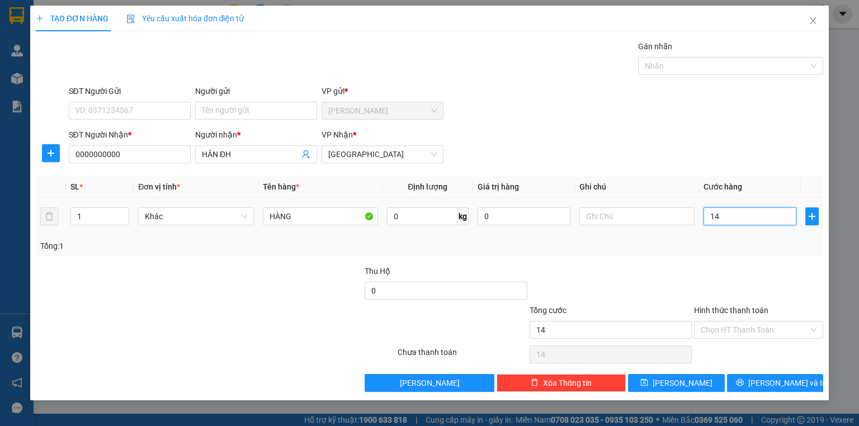
type input "140"
type input "1.400"
type input "14.000"
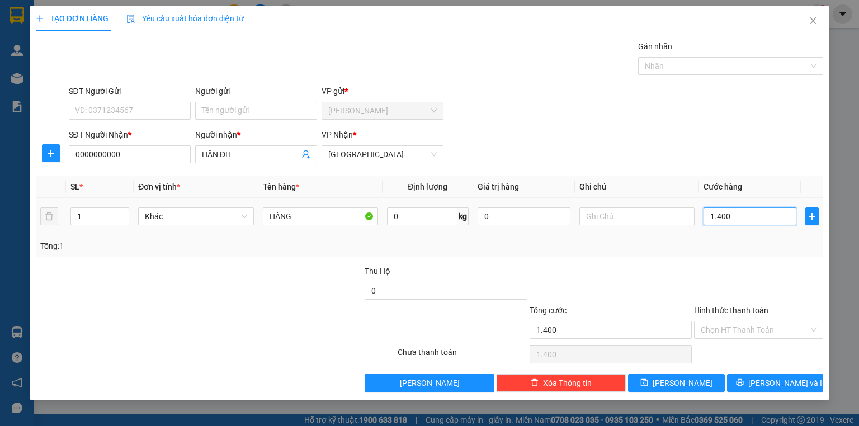
type input "14.000"
type input "140.000"
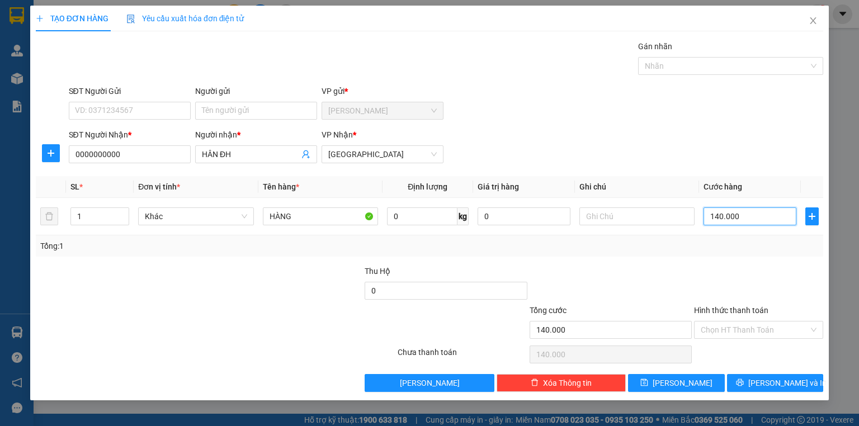
type input "140.000"
click at [709, 317] on div "Hình thức thanh toán" at bounding box center [758, 312] width 129 height 17
click at [723, 329] on input "Hình thức thanh toán" at bounding box center [755, 330] width 108 height 17
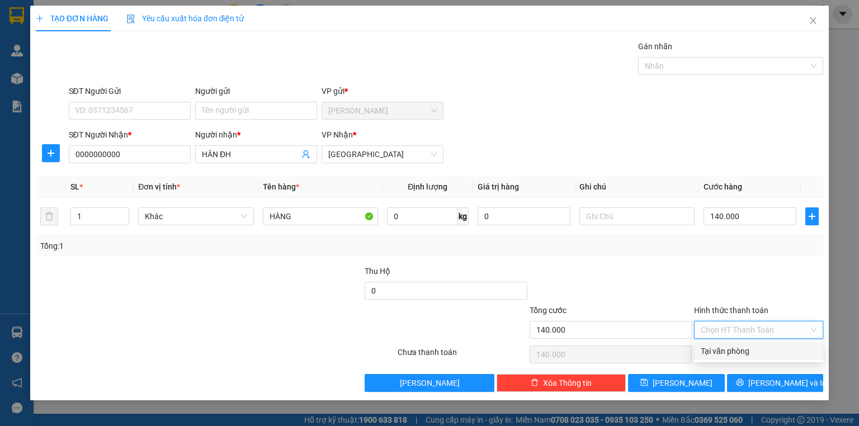
click at [733, 355] on div "Tại văn phòng" at bounding box center [759, 351] width 116 height 12
type input "0"
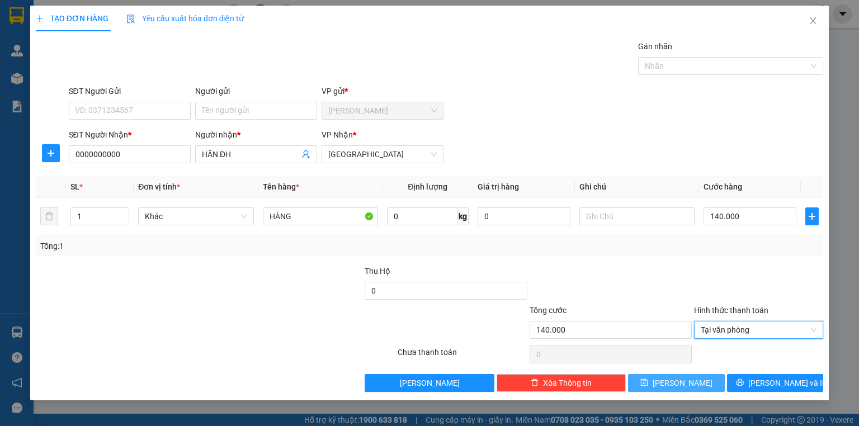
click at [703, 384] on button "Lưu" at bounding box center [676, 383] width 97 height 18
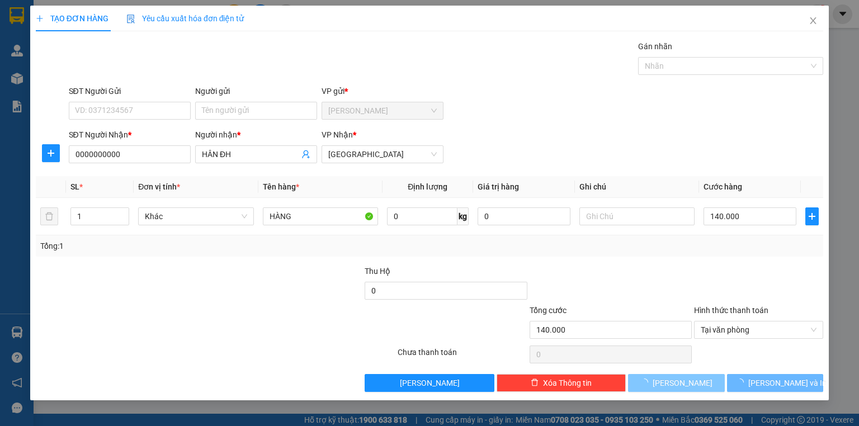
type input "0"
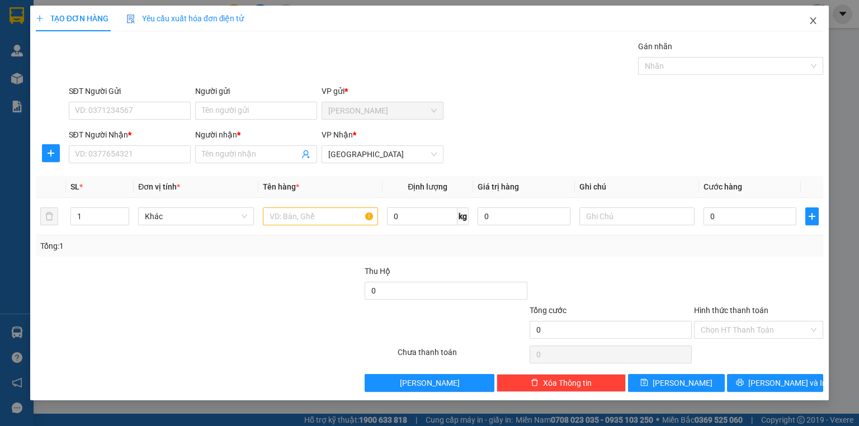
click at [812, 20] on icon "close" at bounding box center [813, 20] width 6 height 7
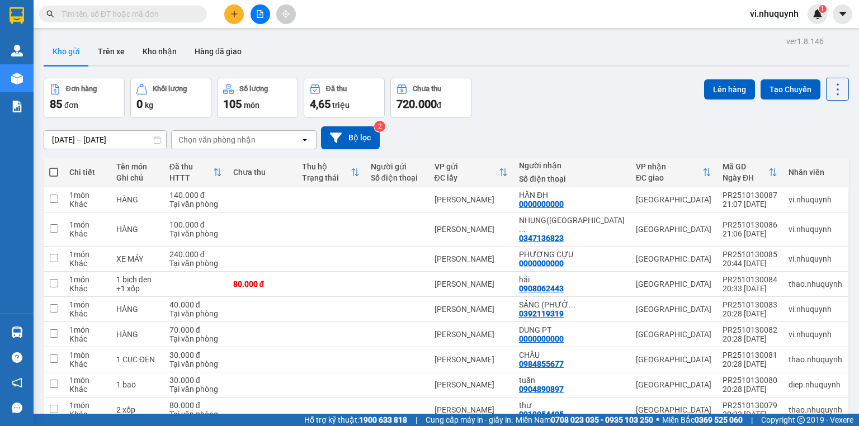
scroll to position [69, 0]
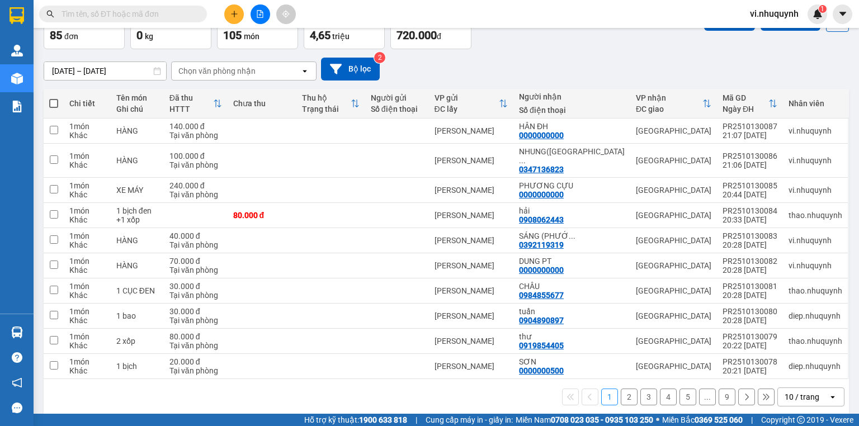
click at [800, 391] on div "10 / trang" at bounding box center [802, 396] width 35 height 11
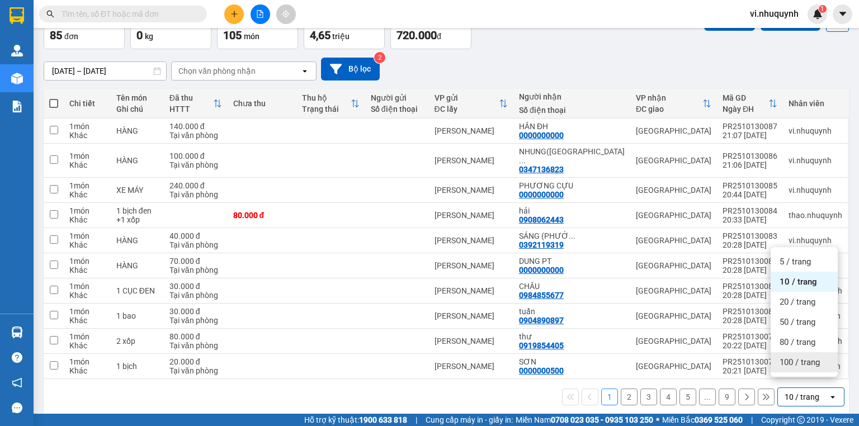
click at [799, 361] on span "100 / trang" at bounding box center [800, 362] width 40 height 11
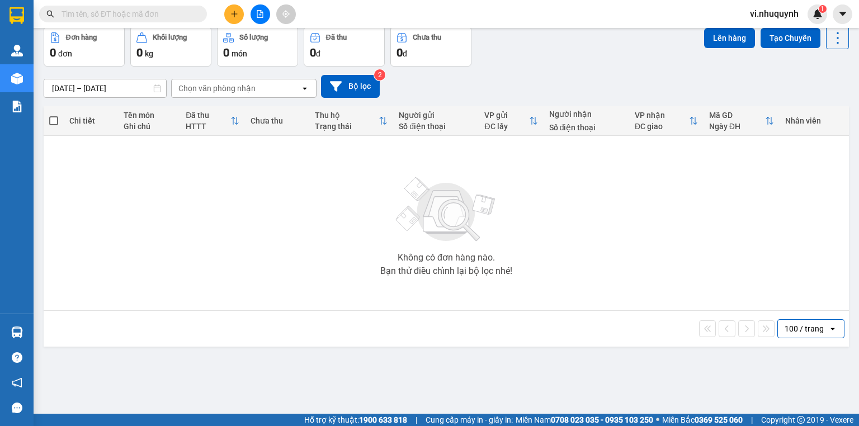
scroll to position [0, 0]
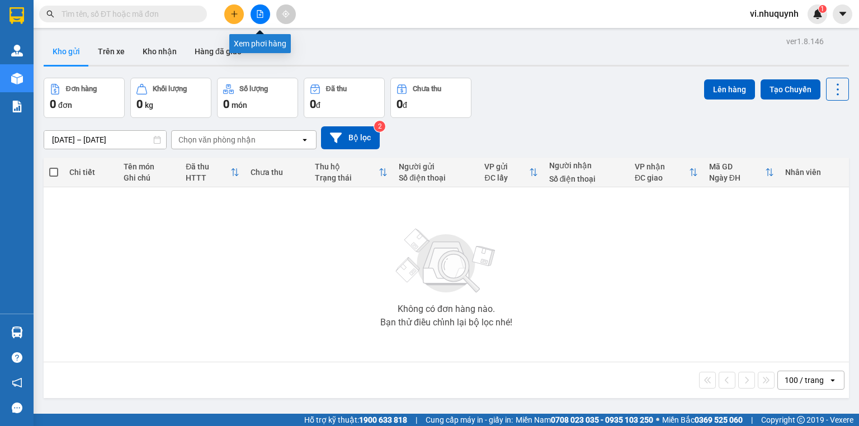
click at [262, 13] on icon "file-add" at bounding box center [260, 14] width 8 height 8
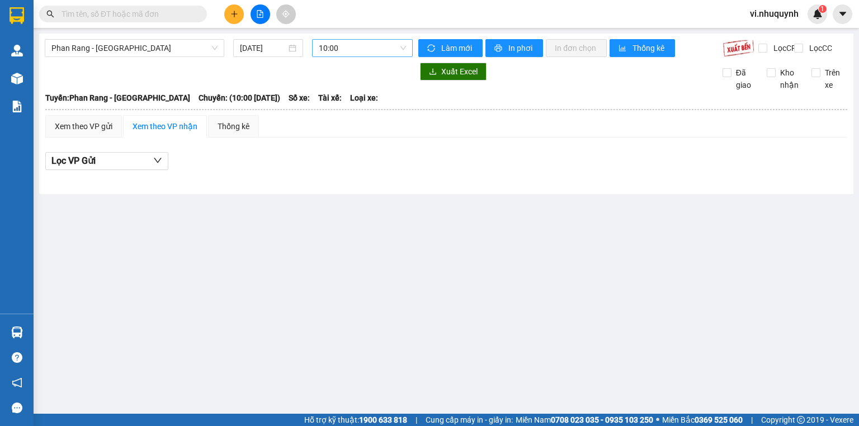
click at [350, 50] on span "10:00" at bounding box center [363, 48] width 88 height 17
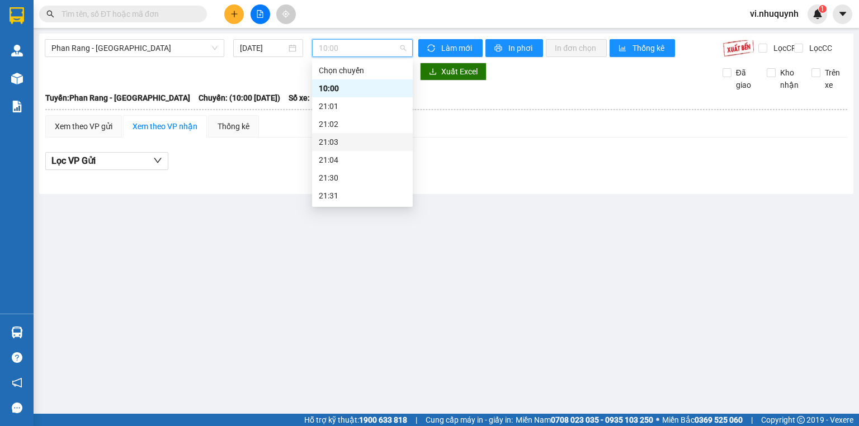
scroll to position [54, 0]
click at [344, 159] on div "22:00" at bounding box center [362, 160] width 87 height 12
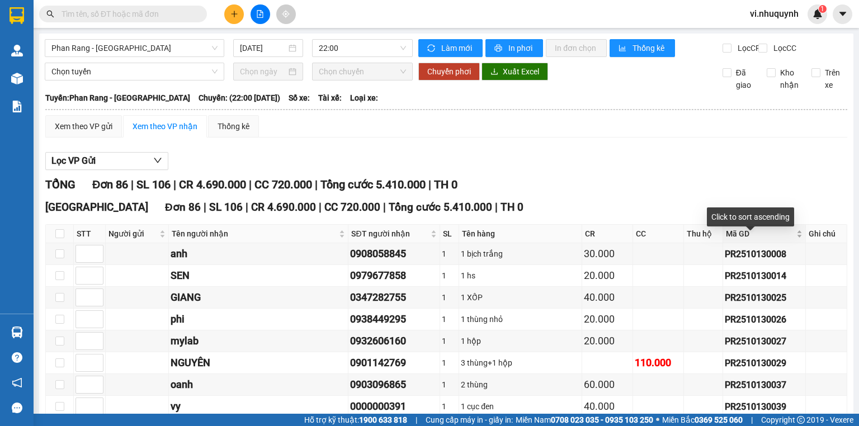
click at [790, 240] on div "Mã GD" at bounding box center [764, 234] width 76 height 12
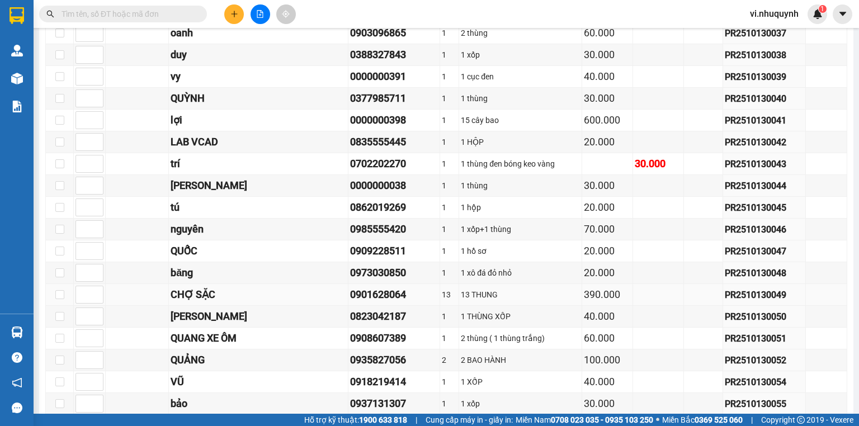
scroll to position [761, 0]
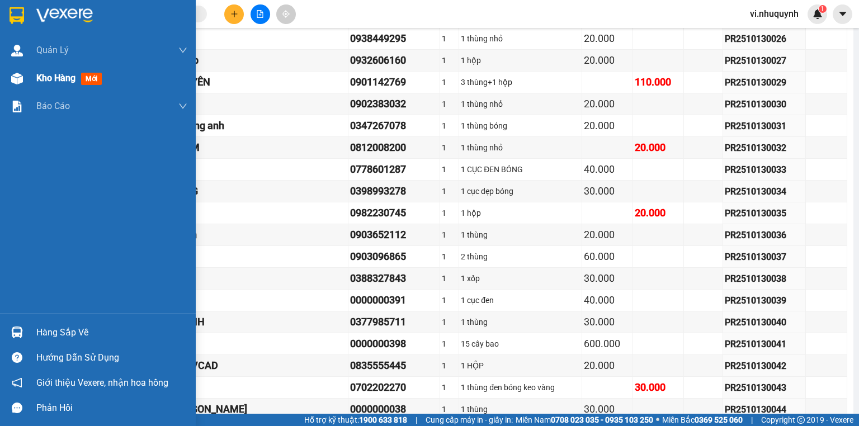
click at [51, 74] on span "Kho hàng" at bounding box center [55, 78] width 39 height 11
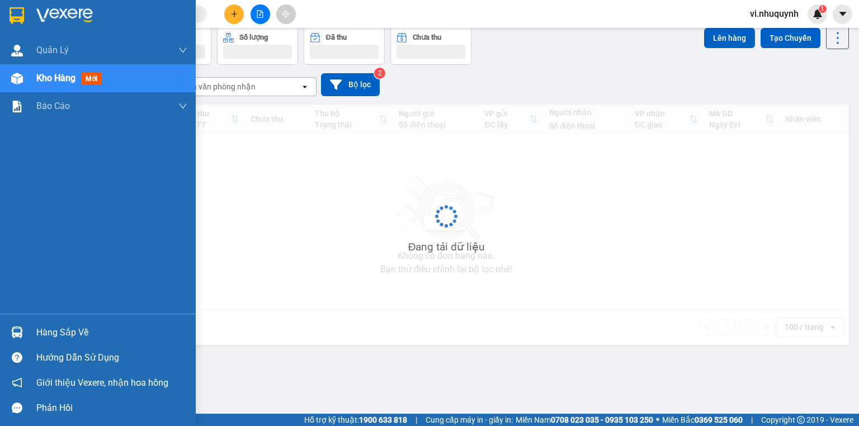
scroll to position [51, 0]
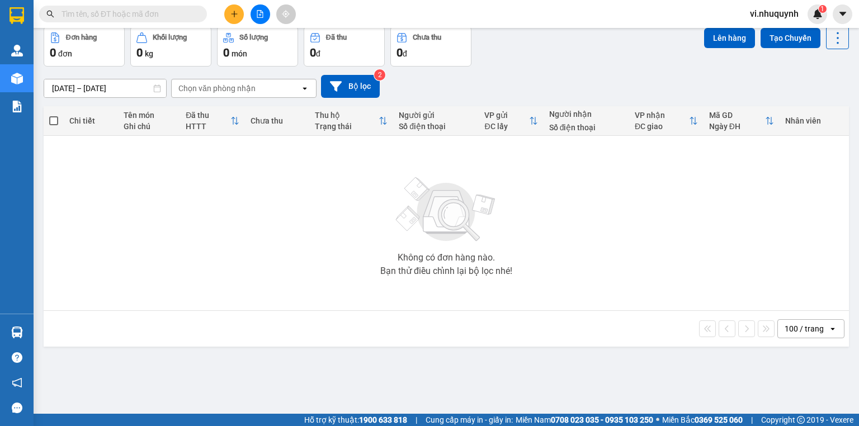
click at [778, 12] on span "vi.nhuquynh" at bounding box center [774, 14] width 67 height 14
click at [766, 33] on span "Đăng xuất" at bounding box center [780, 35] width 47 height 12
